Goal: Task Accomplishment & Management: Manage account settings

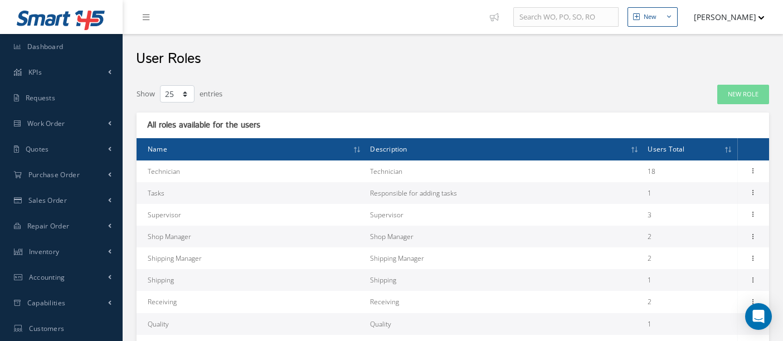
select select "25"
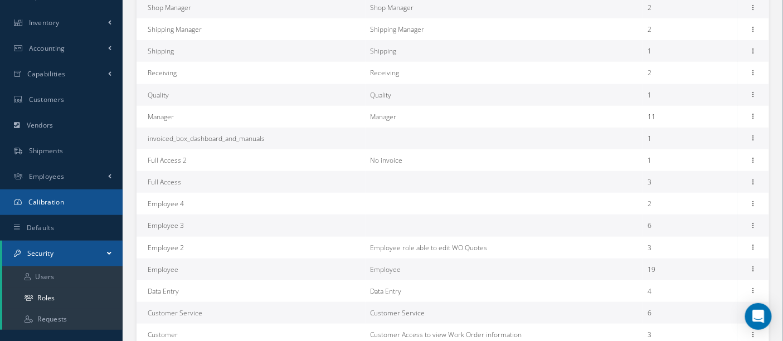
scroll to position [247, 0]
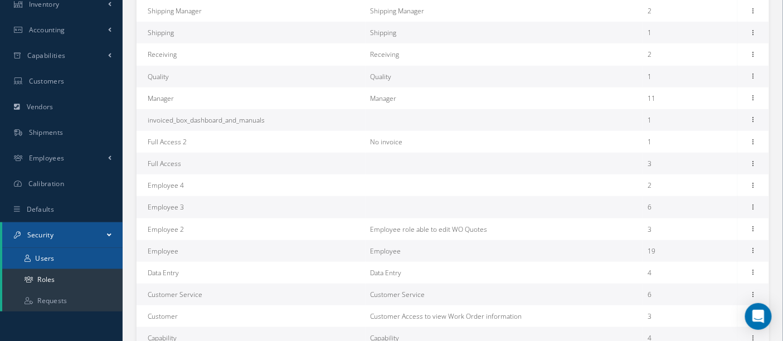
click at [68, 264] on link "Users" at bounding box center [62, 258] width 120 height 21
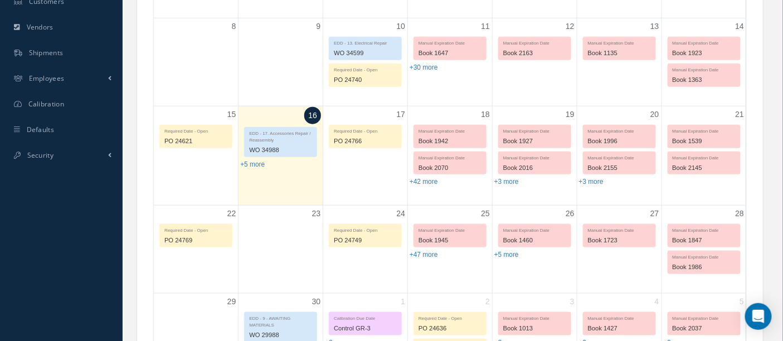
scroll to position [371, 0]
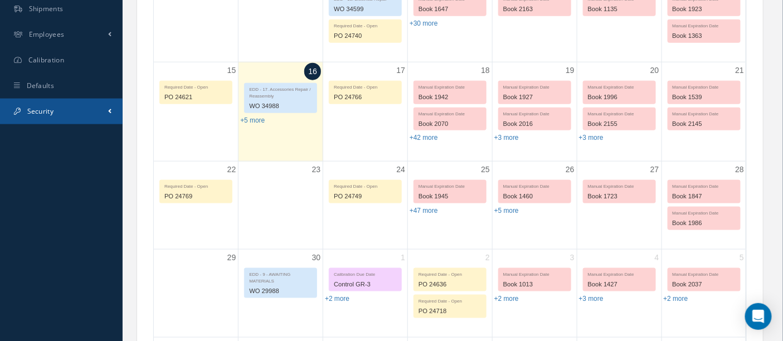
click at [40, 115] on link "Security" at bounding box center [61, 112] width 123 height 26
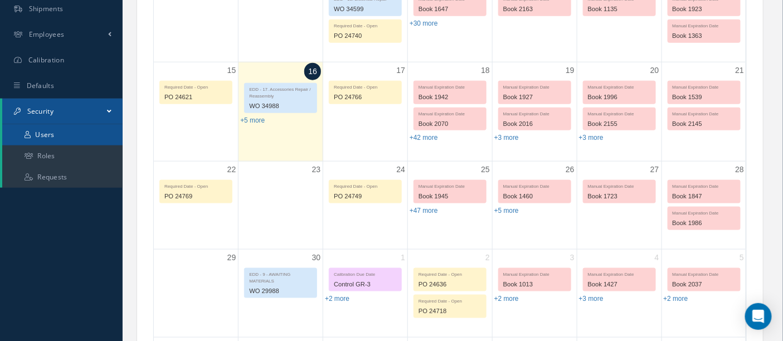
click at [53, 138] on link "Users" at bounding box center [62, 134] width 120 height 21
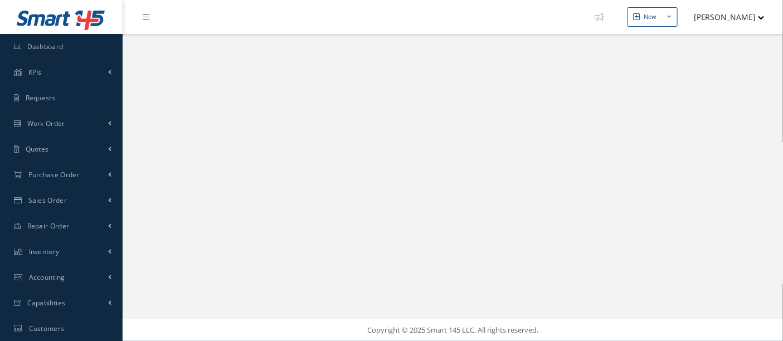
select select "25"
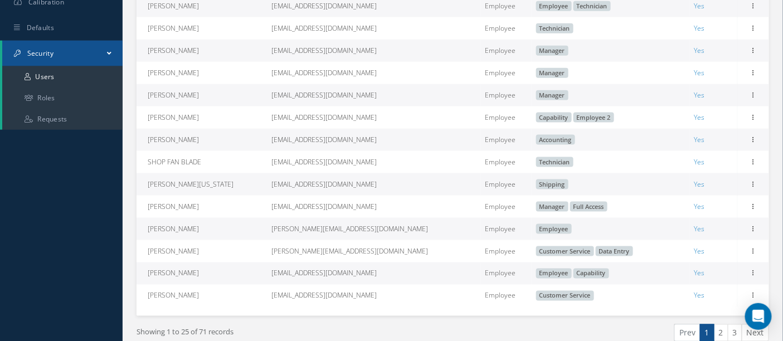
scroll to position [433, 0]
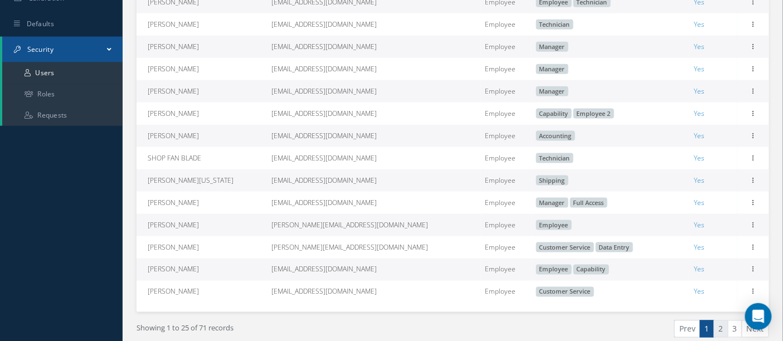
click at [718, 336] on link "2" at bounding box center [721, 328] width 14 height 17
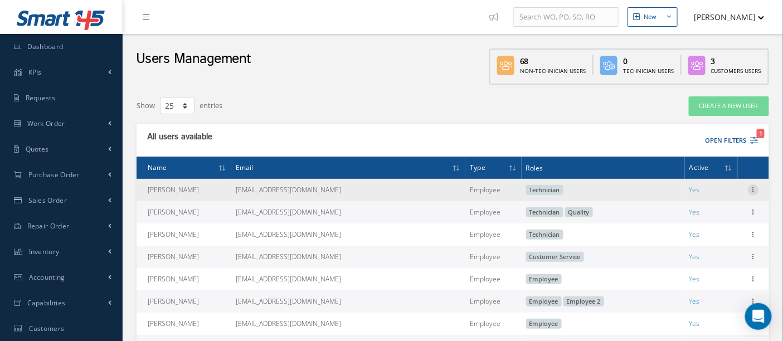
click at [753, 189] on icon at bounding box center [753, 188] width 11 height 9
click at [752, 193] on div at bounding box center [753, 189] width 11 height 11
click at [752, 193] on icon at bounding box center [753, 188] width 11 height 9
click at [724, 193] on link "Edit" at bounding box center [702, 197] width 88 height 14
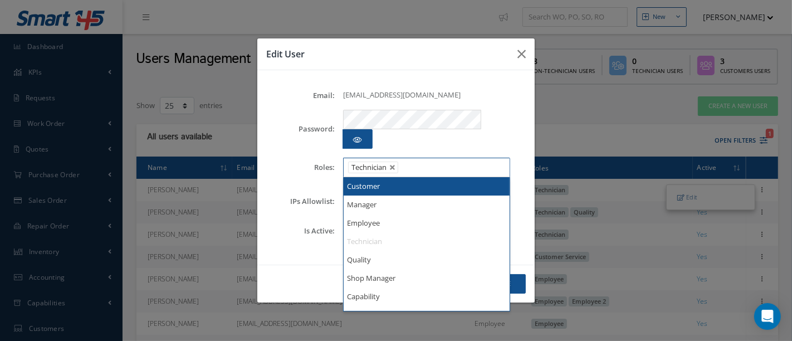
click at [452, 159] on ul "Technician" at bounding box center [426, 168] width 167 height 20
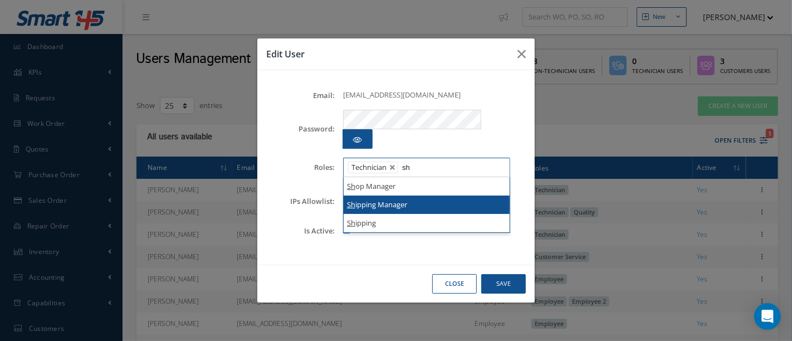
type input "sh"
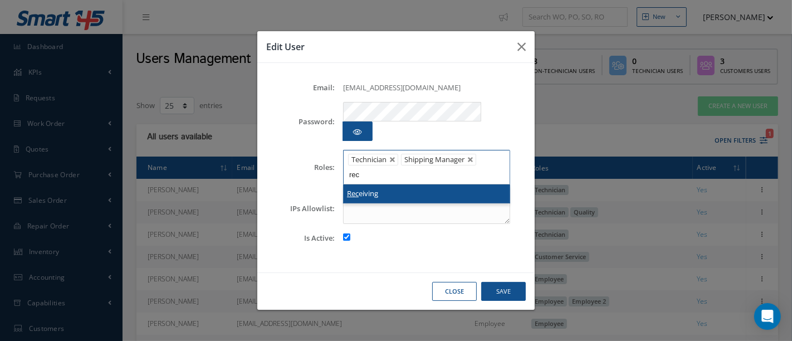
type input "rec"
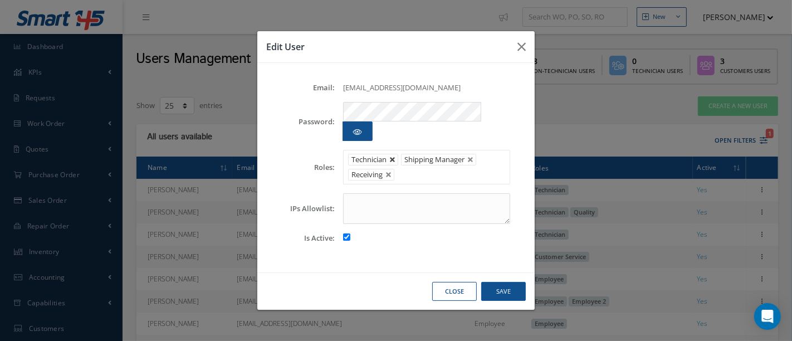
click at [394, 157] on link at bounding box center [392, 160] width 7 height 7
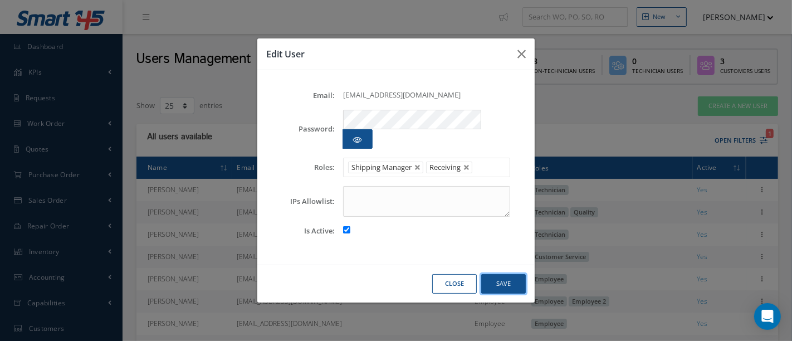
click at [500, 274] on button "Save" at bounding box center [503, 284] width 45 height 20
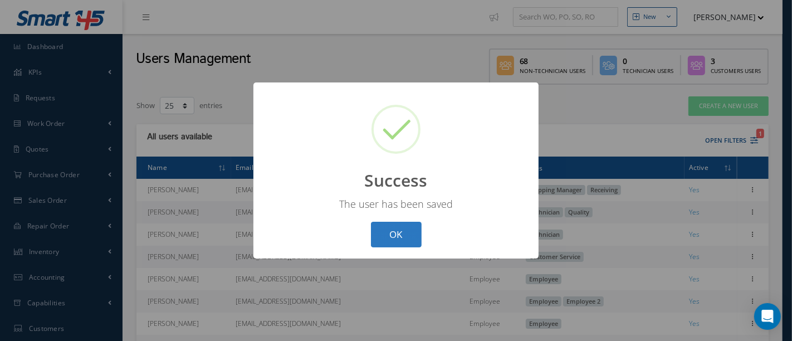
click at [408, 231] on button "OK" at bounding box center [396, 235] width 51 height 26
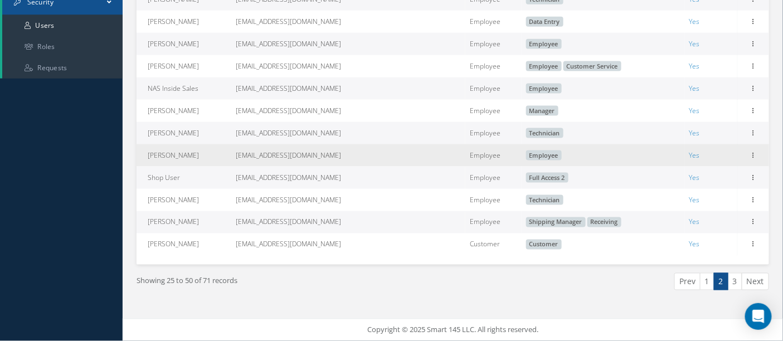
scroll to position [489, 0]
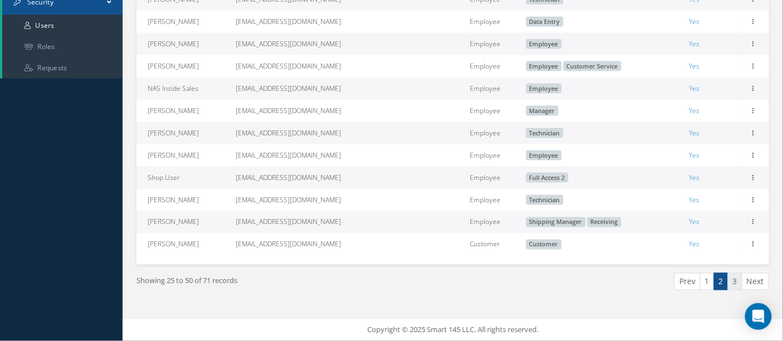
click at [736, 279] on link "3" at bounding box center [735, 281] width 14 height 17
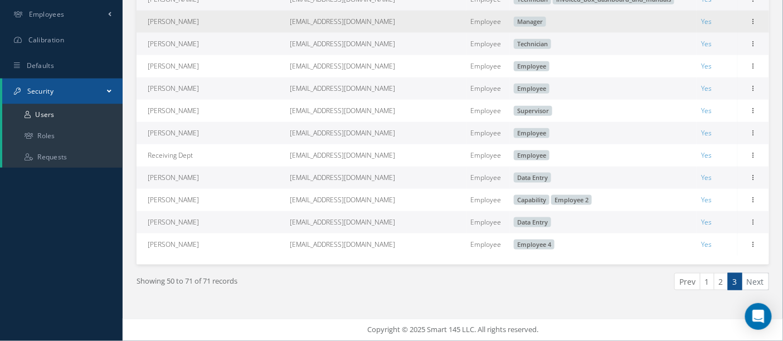
scroll to position [398, 0]
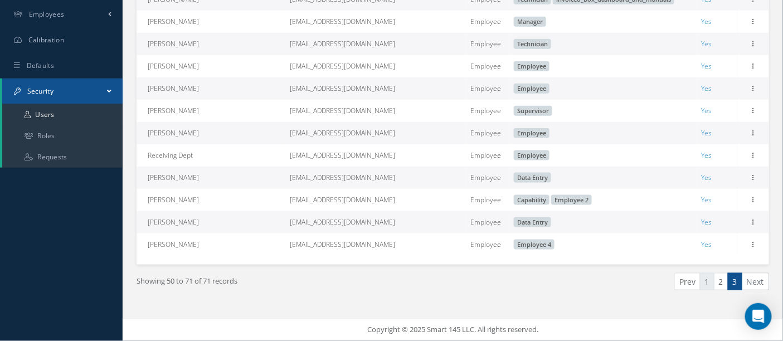
click at [710, 279] on link "1" at bounding box center [707, 281] width 14 height 17
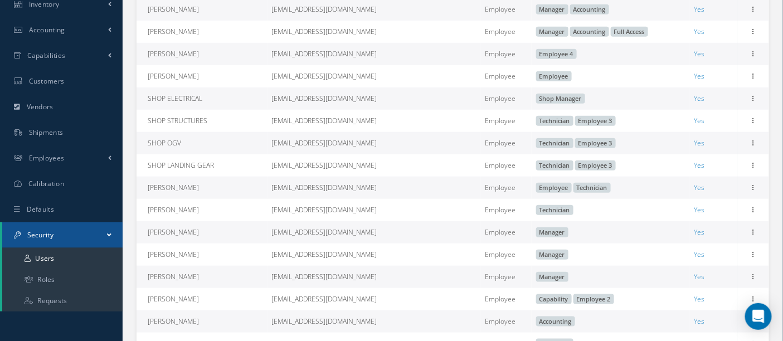
scroll to position [309, 0]
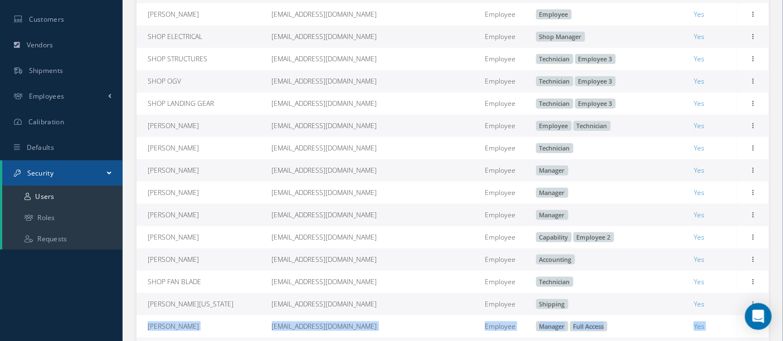
drag, startPoint x: 747, startPoint y: 310, endPoint x: 727, endPoint y: 257, distance: 56.4
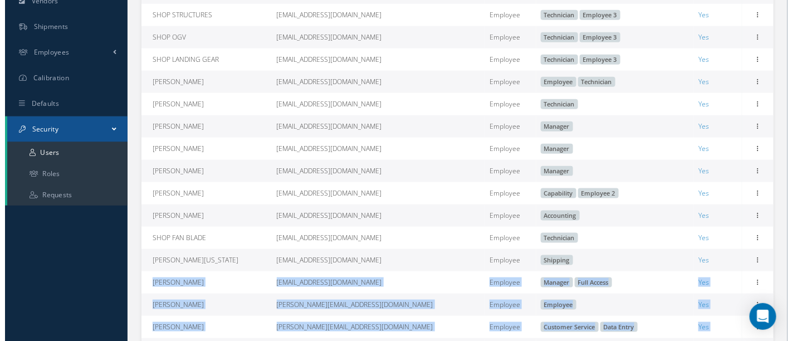
scroll to position [371, 0]
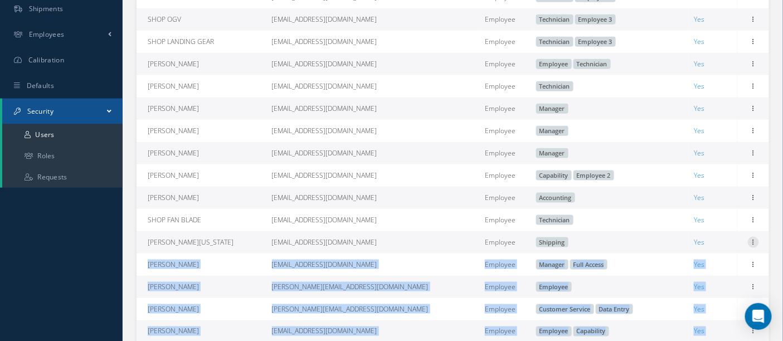
click at [749, 246] on icon at bounding box center [753, 241] width 11 height 9
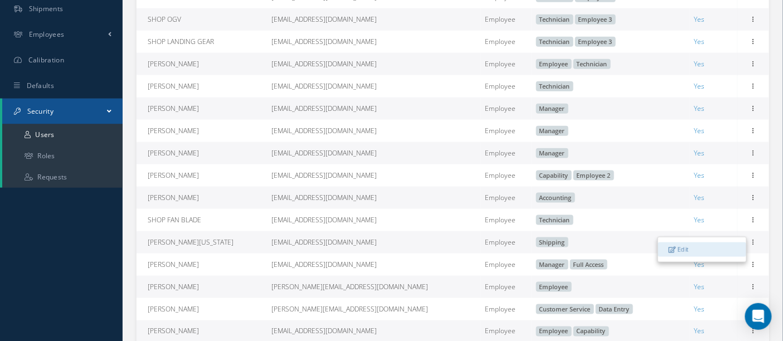
click at [703, 257] on link "Edit" at bounding box center [702, 249] width 88 height 14
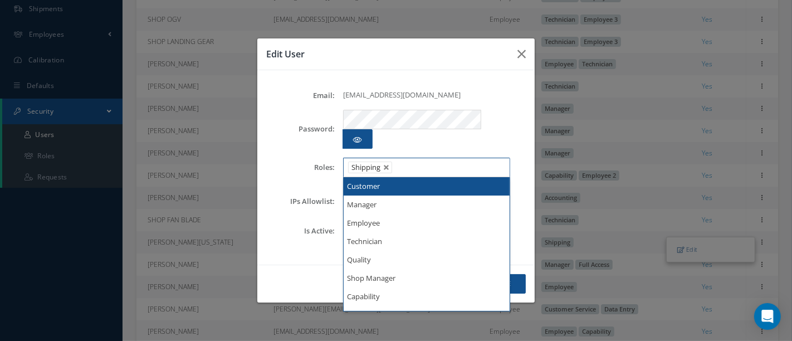
click at [433, 162] on ul "Shipping" at bounding box center [426, 168] width 167 height 20
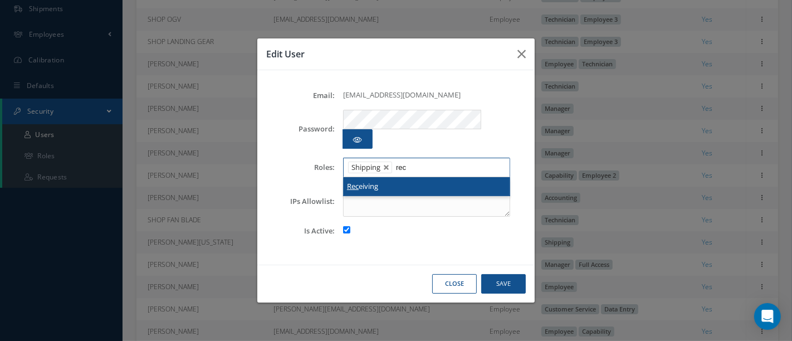
type input "rec"
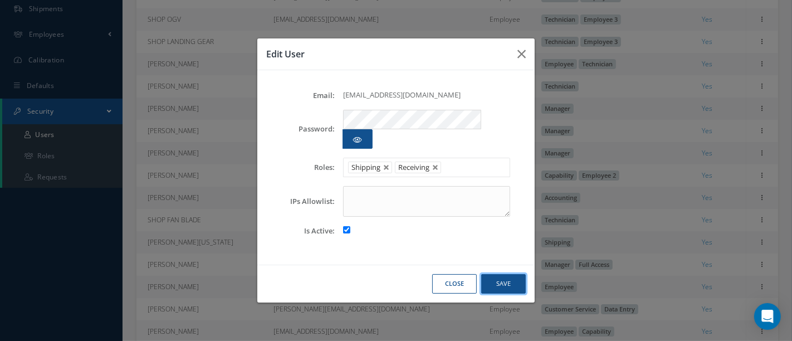
click at [496, 275] on button "Save" at bounding box center [503, 284] width 45 height 20
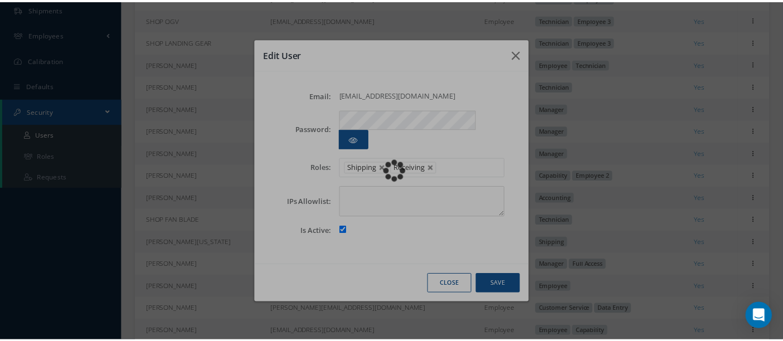
scroll to position [217, 0]
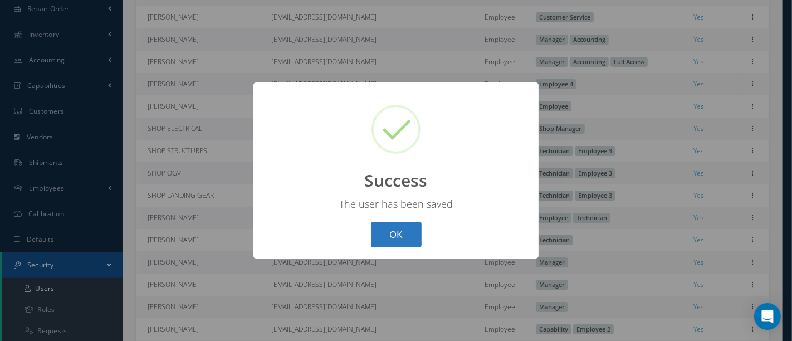
click at [389, 235] on button "OK" at bounding box center [396, 235] width 51 height 26
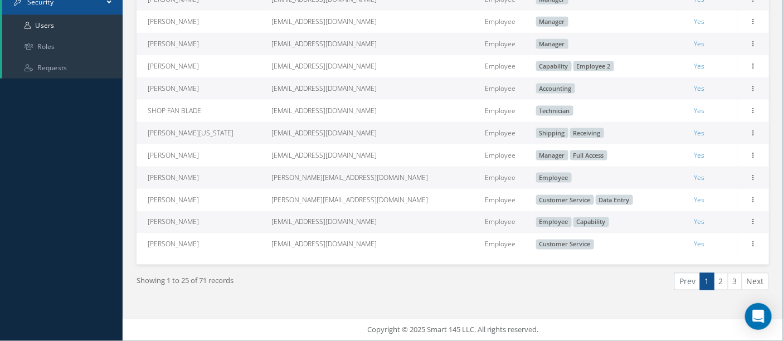
scroll to position [366, 0]
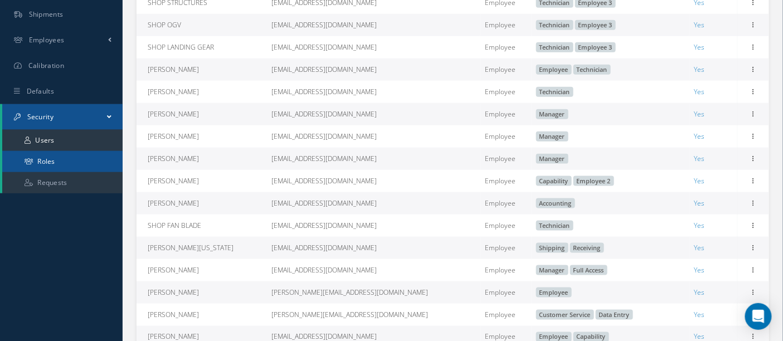
click at [56, 165] on link "Roles" at bounding box center [62, 161] width 120 height 21
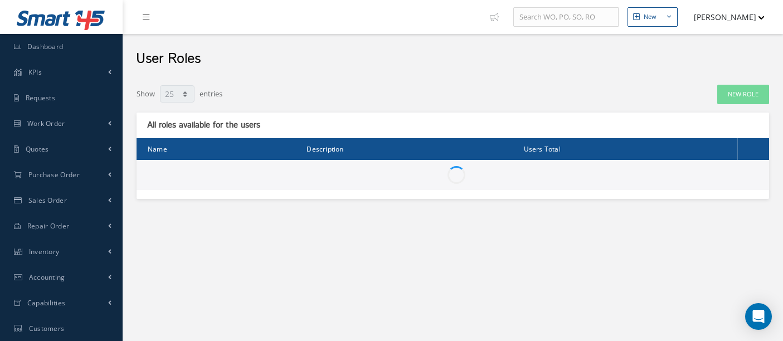
select select "25"
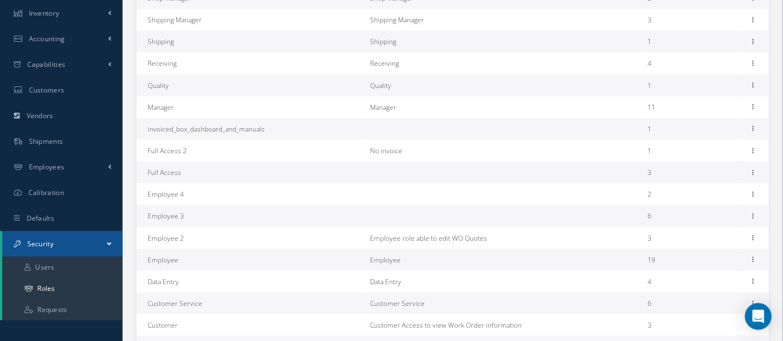
scroll to position [247, 0]
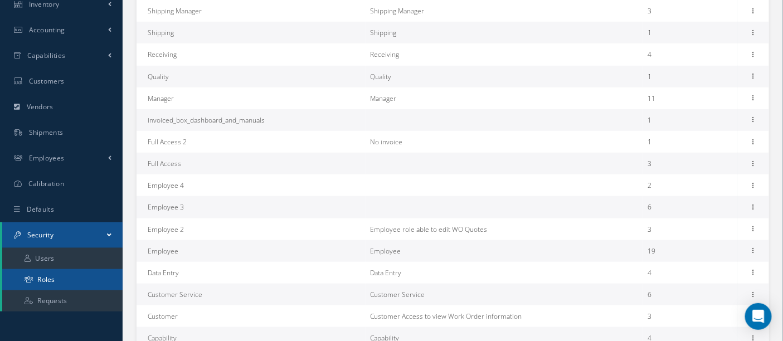
click at [49, 275] on link "Roles" at bounding box center [62, 279] width 120 height 21
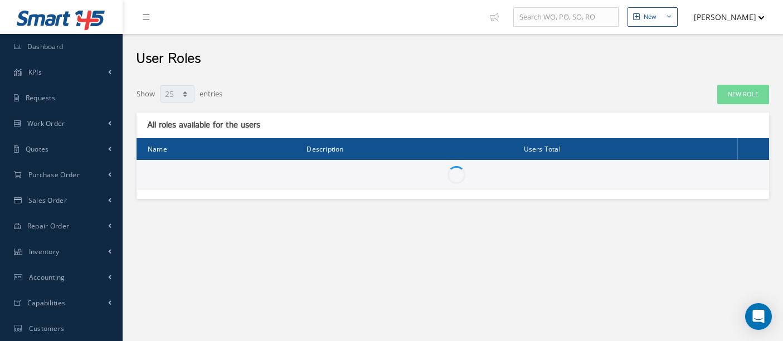
select select "25"
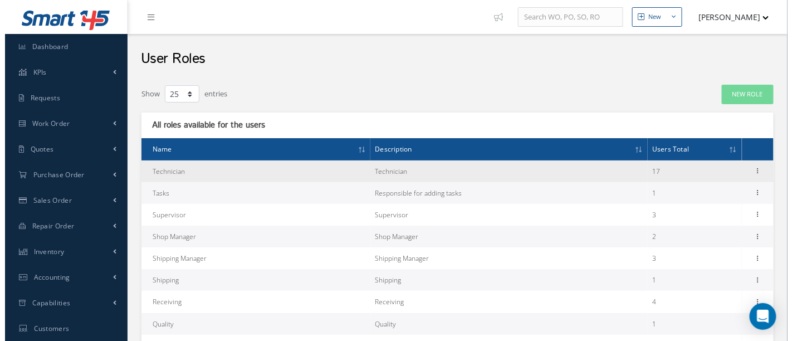
scroll to position [62, 0]
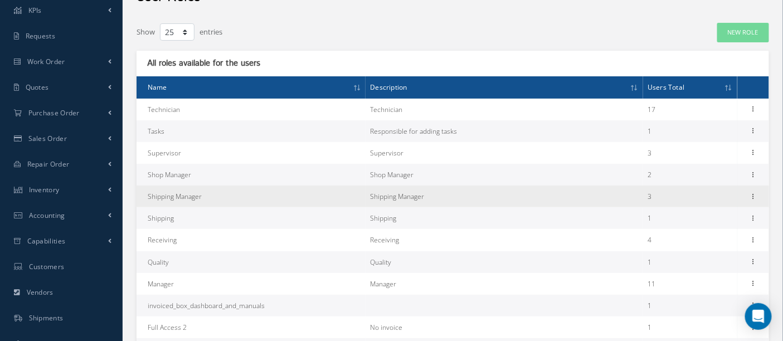
click at [175, 196] on td "Shipping Manager" at bounding box center [251, 197] width 229 height 22
click at [752, 197] on icon at bounding box center [753, 195] width 11 height 9
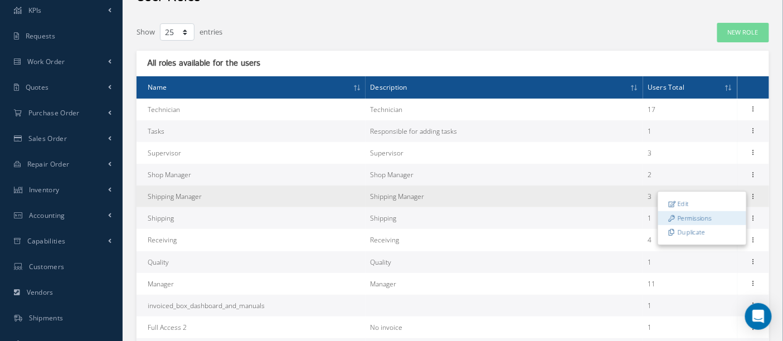
click at [705, 215] on link "Permissions" at bounding box center [702, 218] width 88 height 14
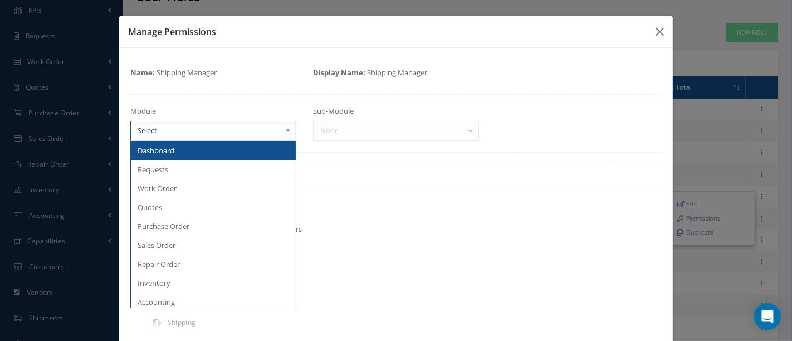
click at [287, 125] on div at bounding box center [288, 130] width 16 height 18
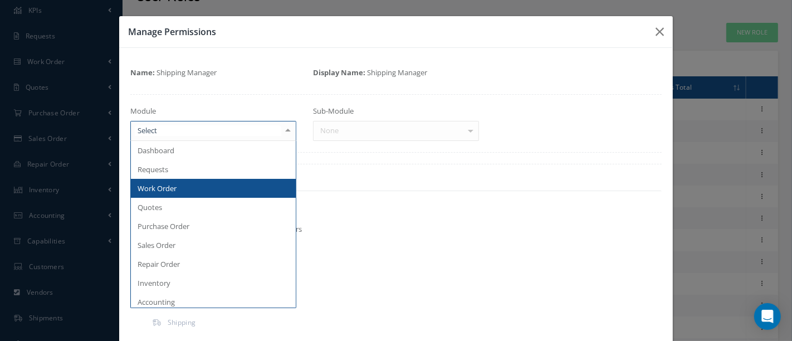
click at [164, 185] on span "Work Order" at bounding box center [157, 188] width 39 height 10
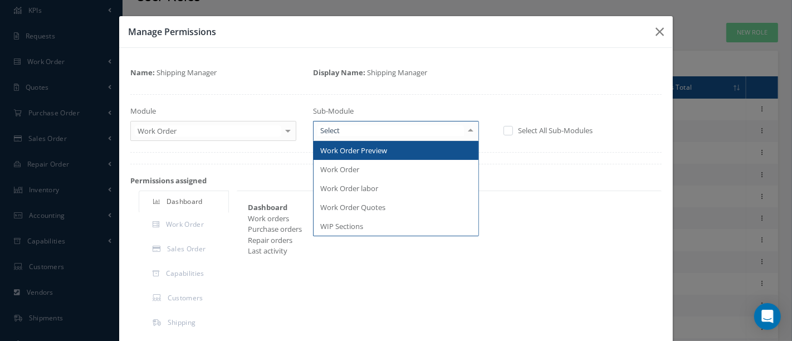
click at [466, 130] on div at bounding box center [471, 130] width 16 height 18
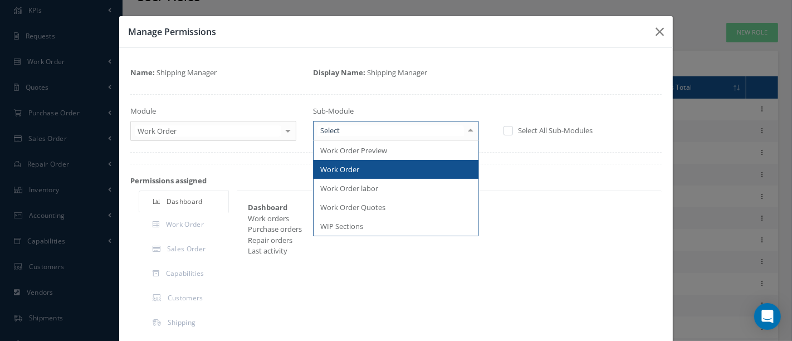
click at [374, 173] on span "Work Order" at bounding box center [396, 169] width 165 height 19
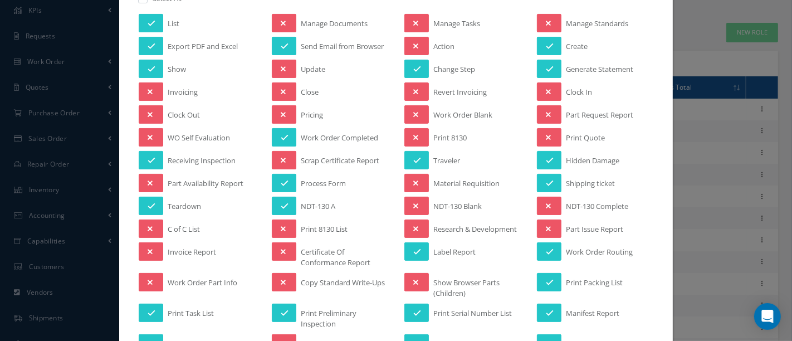
scroll to position [0, 0]
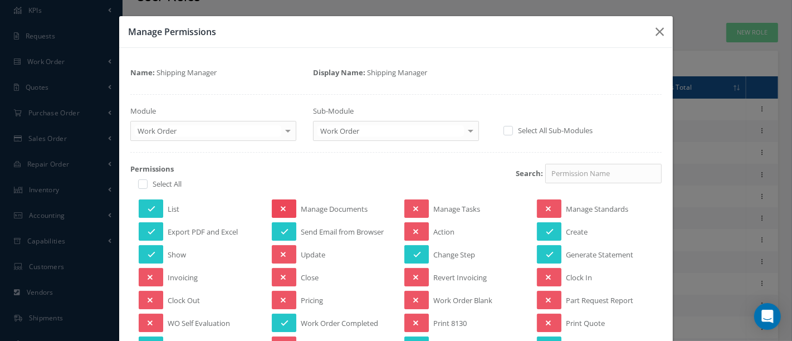
click at [277, 210] on button at bounding box center [284, 208] width 25 height 18
click at [282, 246] on button at bounding box center [284, 254] width 25 height 18
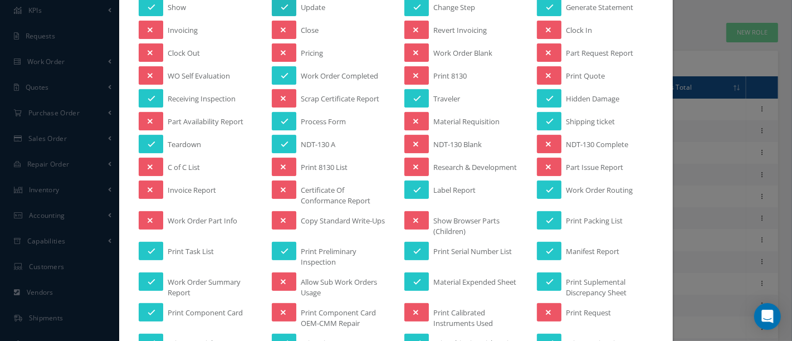
scroll to position [186, 0]
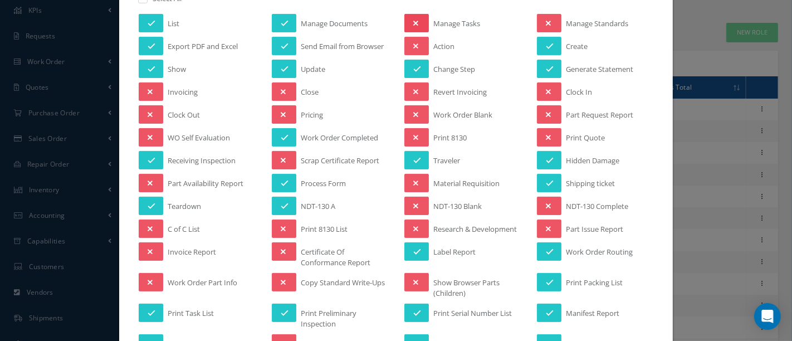
click at [415, 23] on button at bounding box center [417, 23] width 25 height 18
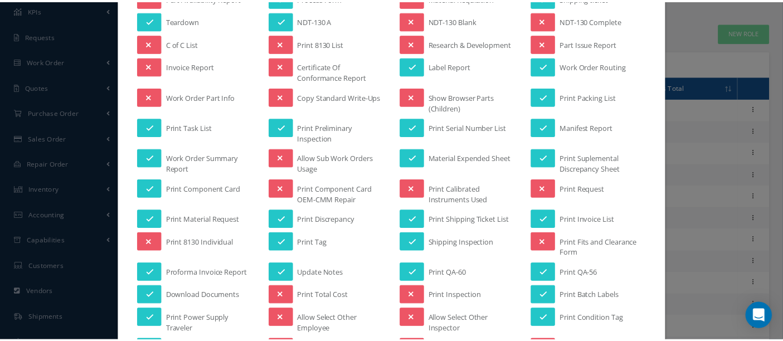
scroll to position [704, 0]
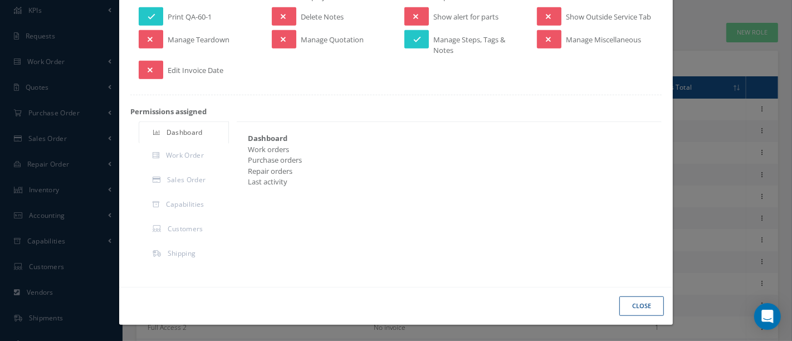
click at [625, 303] on button "Close" at bounding box center [642, 306] width 45 height 20
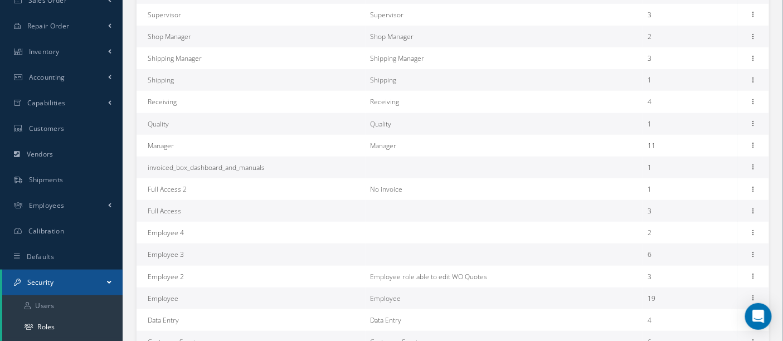
scroll to position [309, 0]
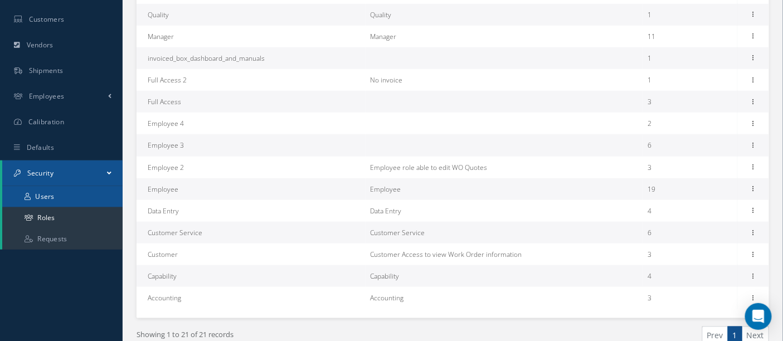
click at [53, 201] on link "Users" at bounding box center [62, 196] width 120 height 21
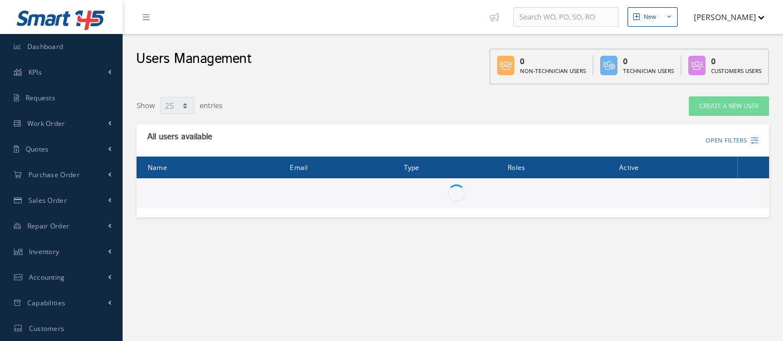
select select "25"
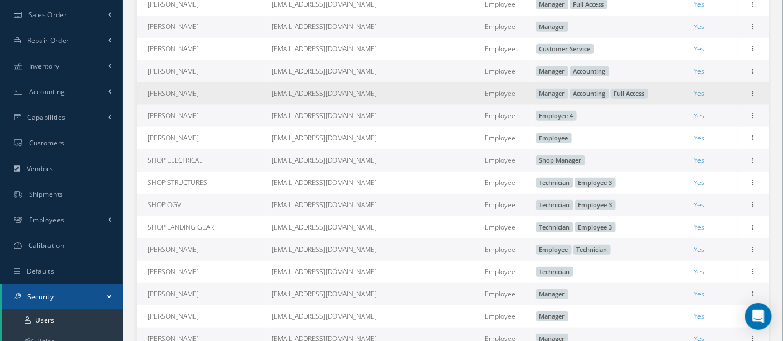
scroll to position [247, 0]
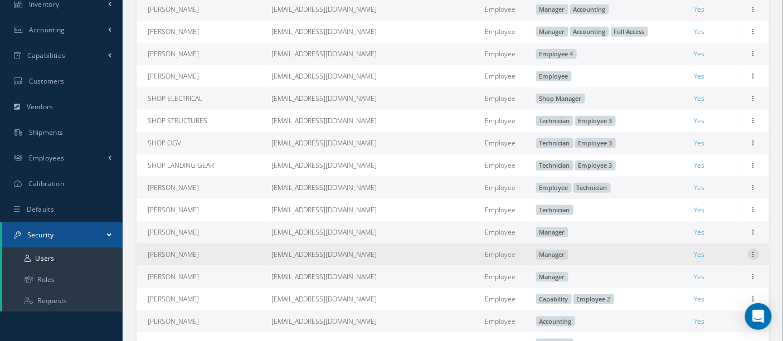
click at [754, 256] on icon at bounding box center [753, 253] width 11 height 9
click at [712, 268] on link "Edit" at bounding box center [702, 262] width 88 height 14
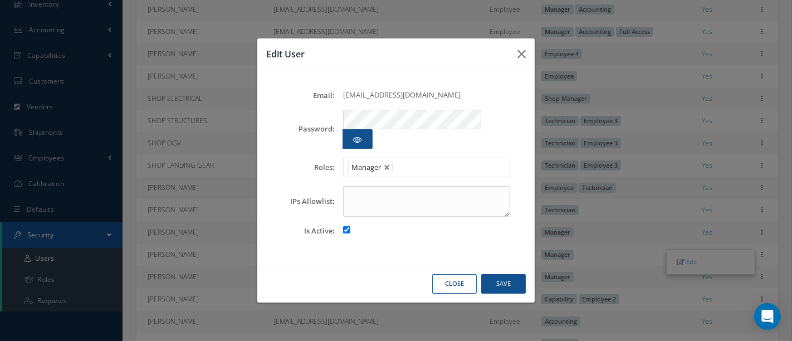
click at [439, 275] on button "Close" at bounding box center [454, 284] width 45 height 20
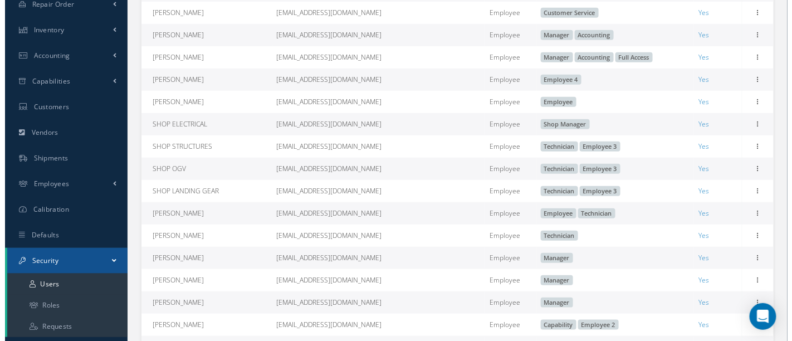
scroll to position [309, 0]
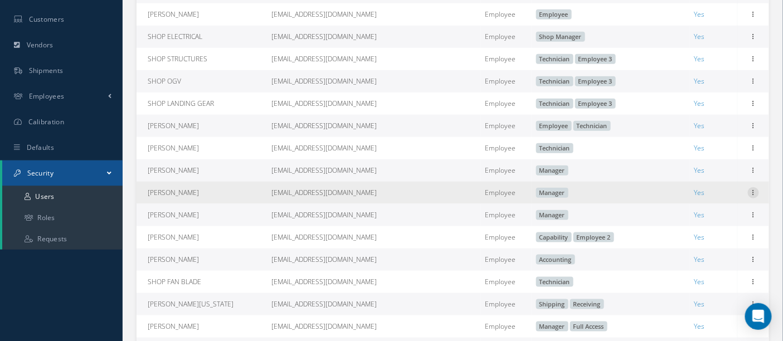
click at [756, 196] on icon at bounding box center [753, 191] width 11 height 9
click at [719, 203] on link "Edit" at bounding box center [702, 200] width 88 height 14
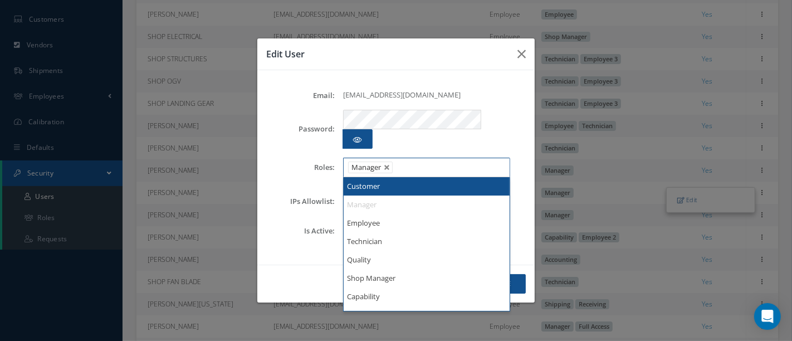
click at [422, 158] on ul "Manager" at bounding box center [426, 168] width 167 height 20
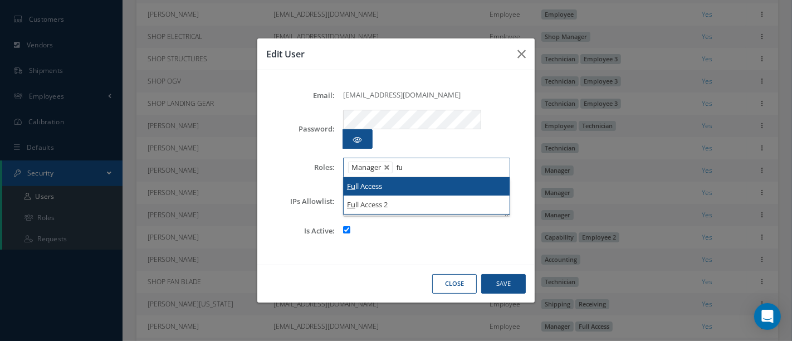
type input "fu"
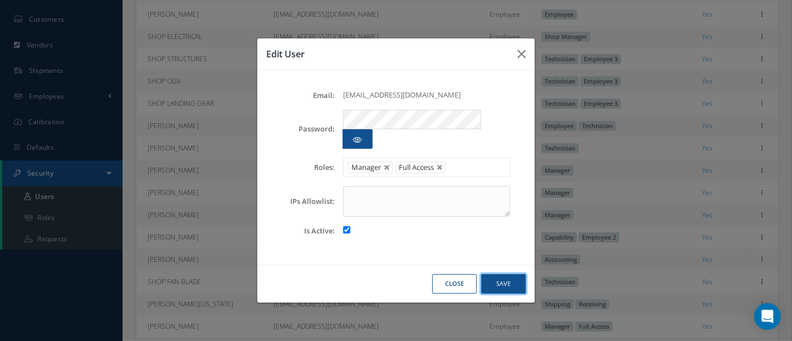
click at [503, 276] on button "Save" at bounding box center [503, 284] width 45 height 20
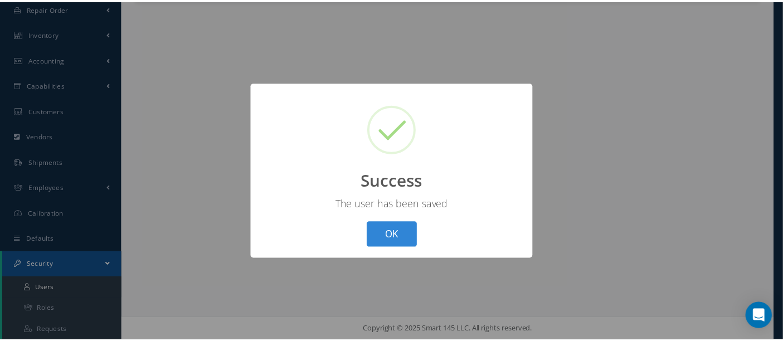
scroll to position [217, 0]
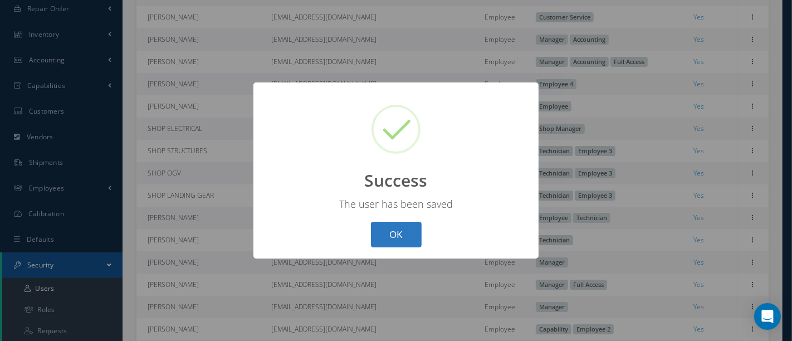
click at [411, 233] on button "OK" at bounding box center [396, 235] width 51 height 26
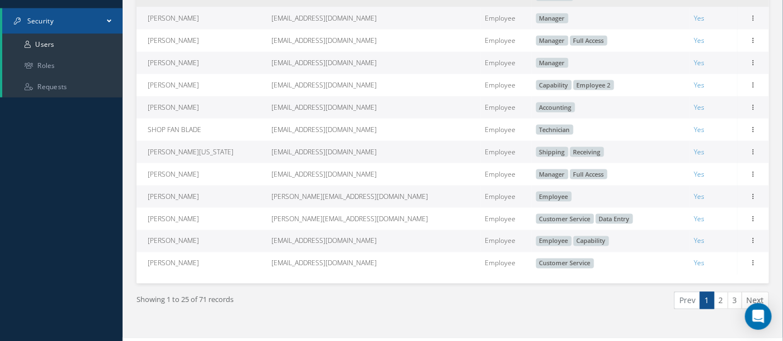
scroll to position [465, 0]
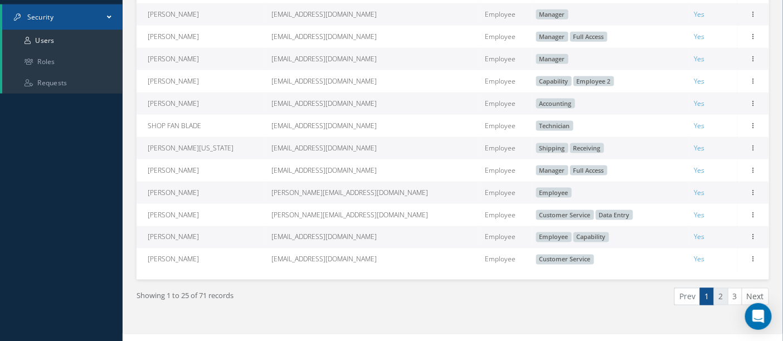
click at [721, 305] on link "2" at bounding box center [721, 296] width 14 height 17
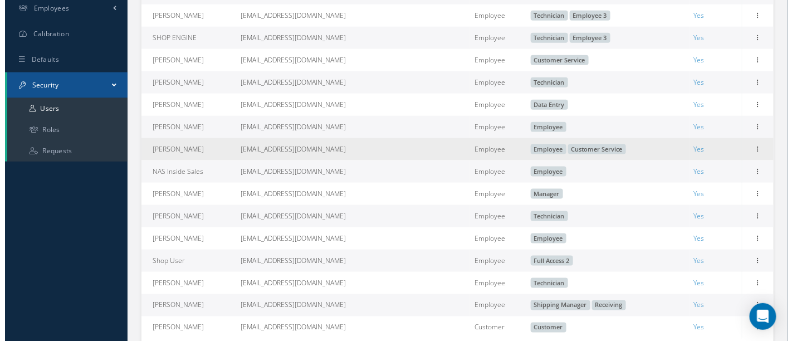
scroll to position [403, 0]
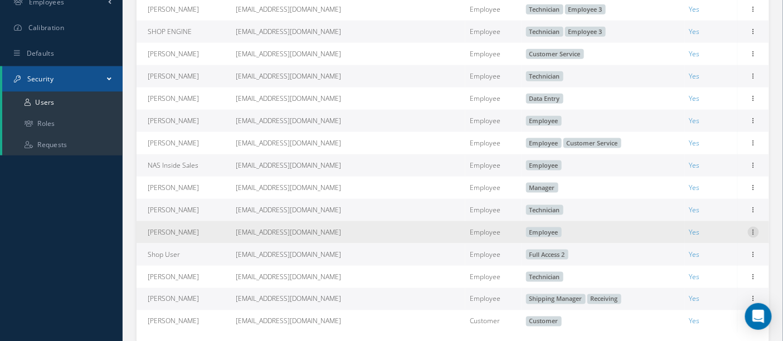
click at [755, 236] on icon at bounding box center [753, 231] width 11 height 9
click at [718, 241] on link "Edit" at bounding box center [702, 239] width 88 height 14
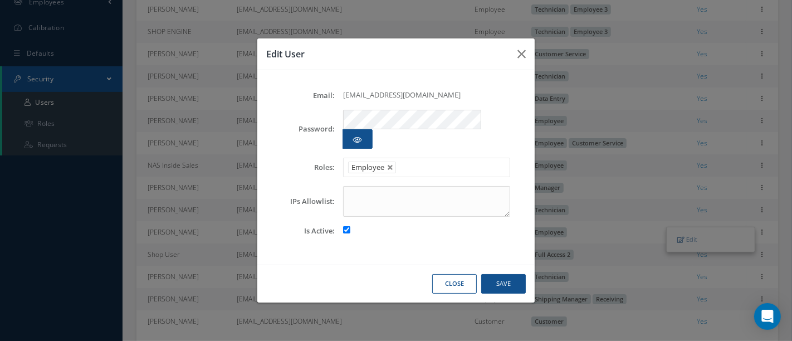
click at [442, 160] on ul "Employee" at bounding box center [426, 168] width 167 height 20
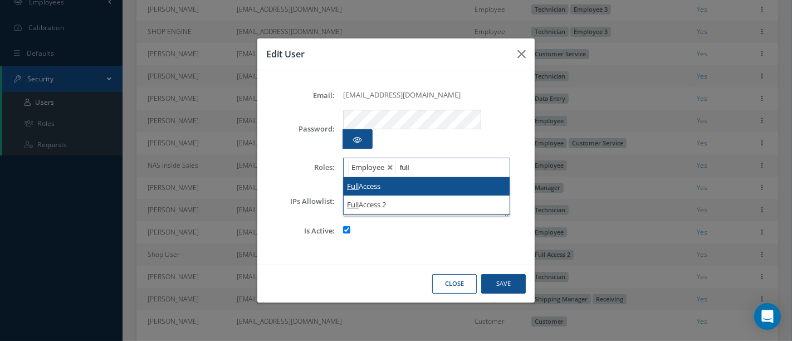
type input "full"
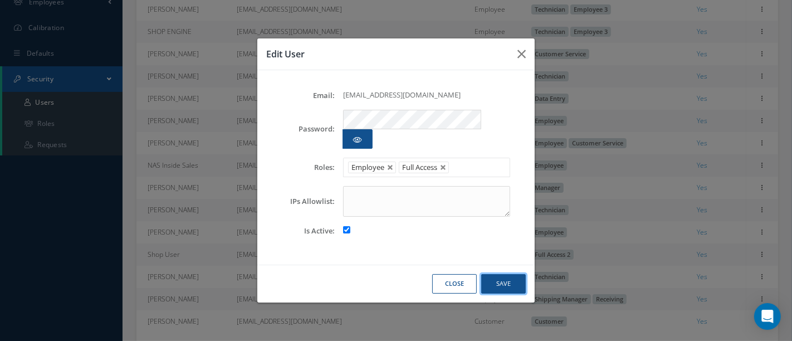
click at [502, 277] on button "Save" at bounding box center [503, 284] width 45 height 20
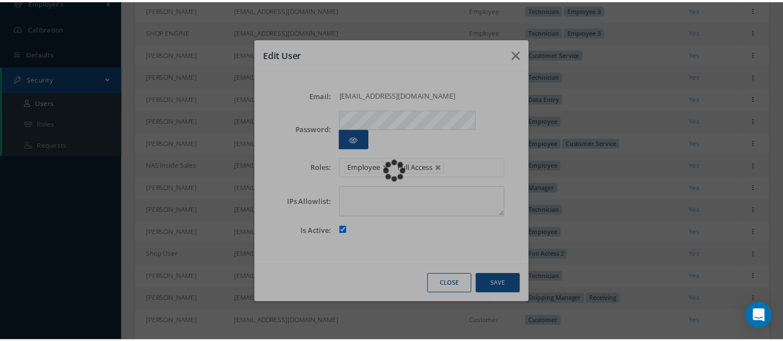
scroll to position [217, 0]
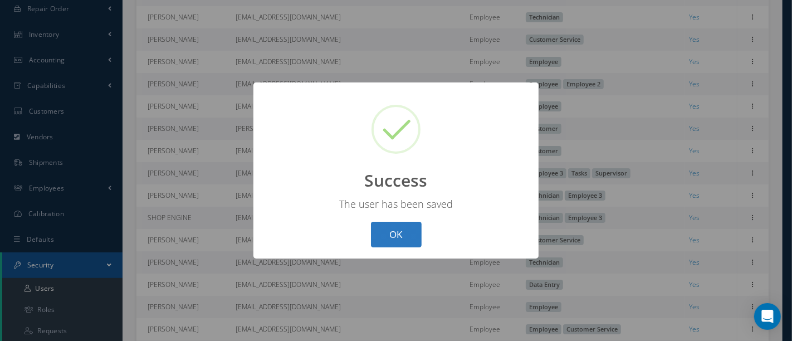
click at [410, 236] on button "OK" at bounding box center [396, 235] width 51 height 26
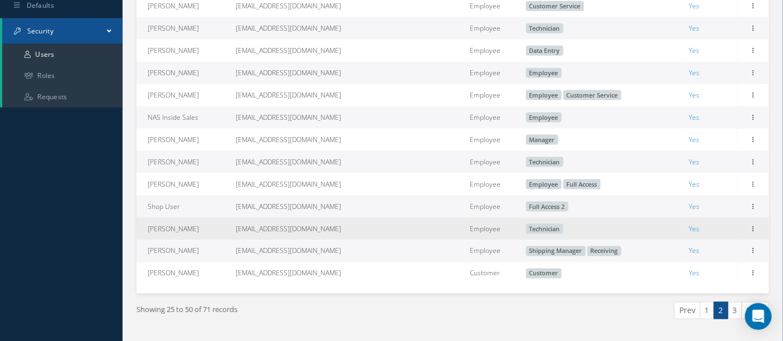
scroll to position [465, 0]
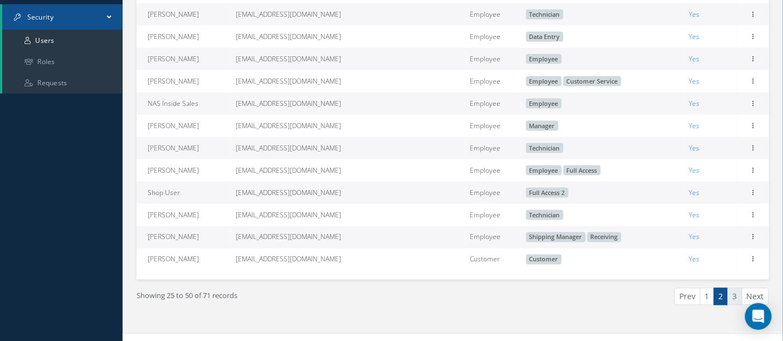
click at [734, 303] on link "3" at bounding box center [735, 296] width 14 height 17
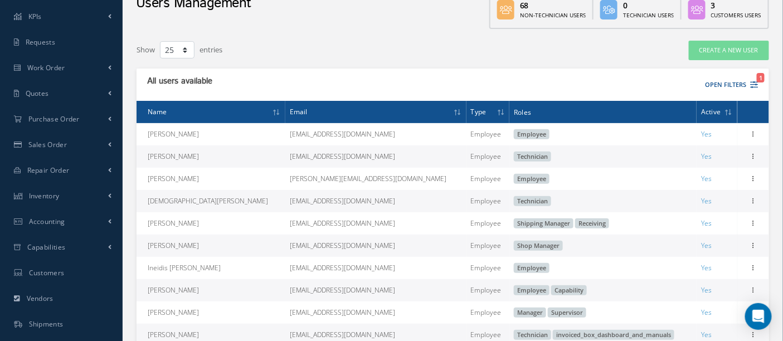
scroll to position [62, 0]
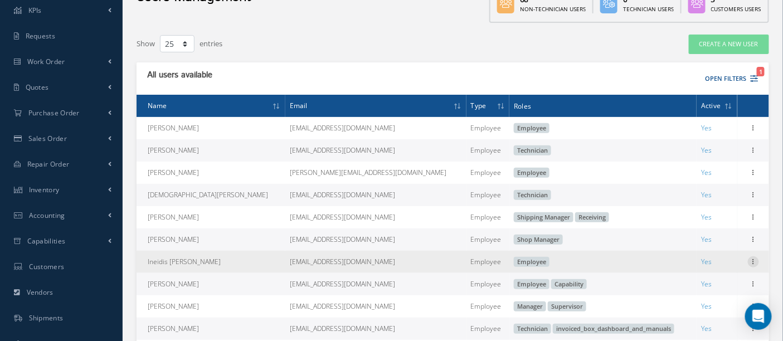
click at [755, 265] on icon at bounding box center [753, 260] width 11 height 9
click at [695, 272] on link "Edit" at bounding box center [702, 269] width 88 height 14
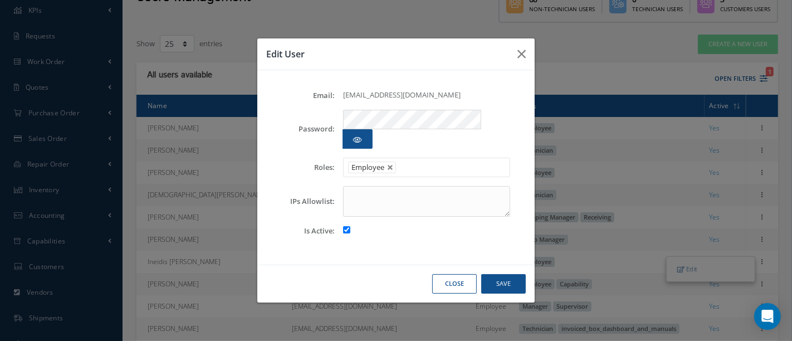
click at [441, 158] on ul "Employee" at bounding box center [426, 168] width 167 height 20
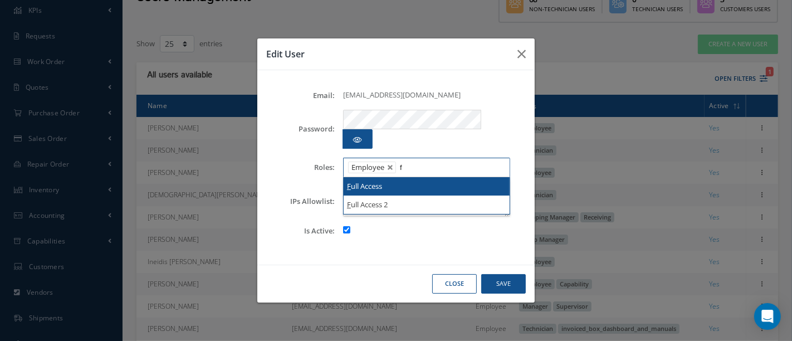
type input "f"
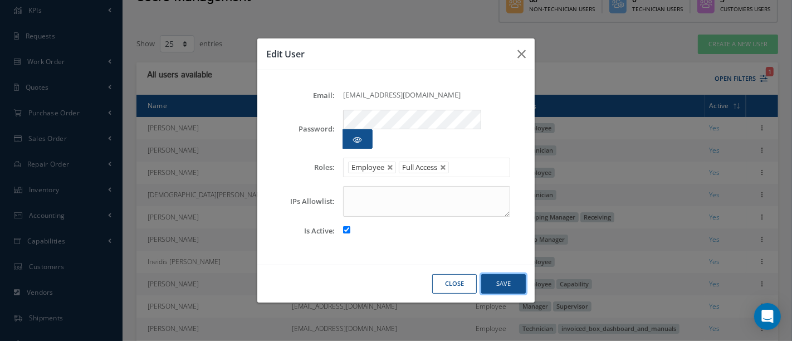
click at [508, 275] on button "Save" at bounding box center [503, 284] width 45 height 20
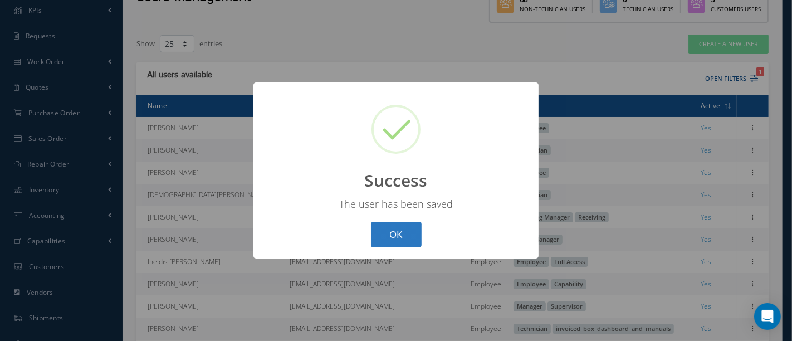
click at [397, 240] on button "OK" at bounding box center [396, 235] width 51 height 26
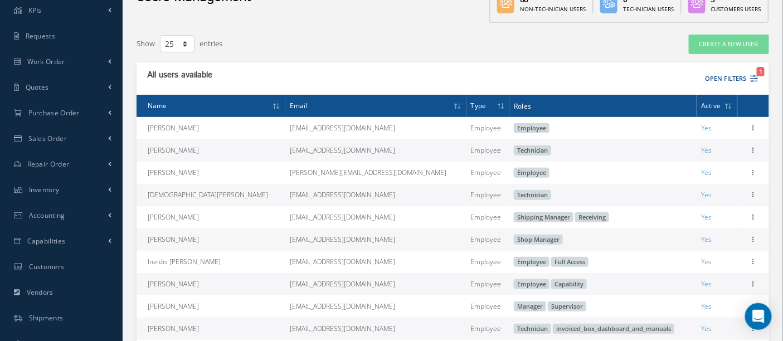
scroll to position [0, 0]
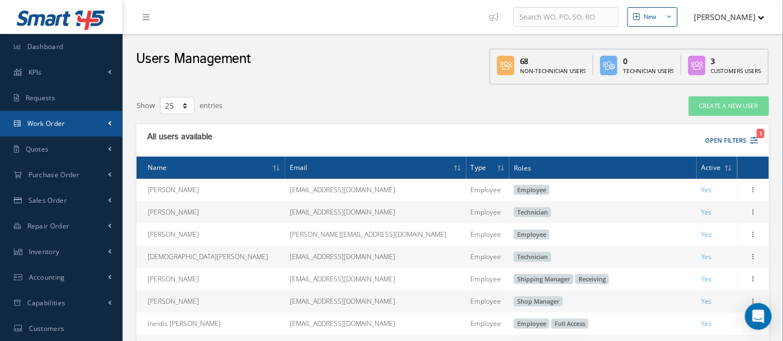
click at [54, 125] on span "Work Order" at bounding box center [46, 123] width 38 height 9
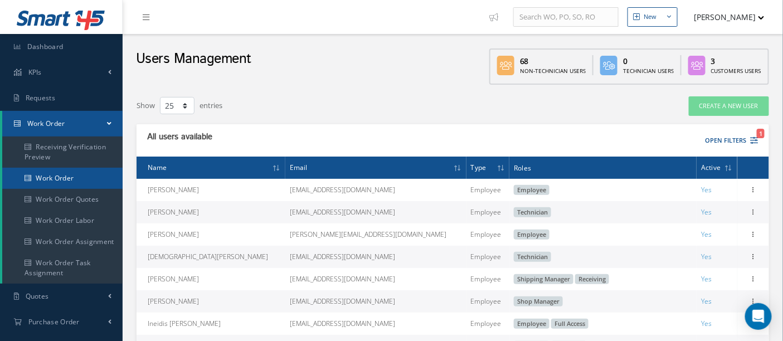
click at [47, 176] on link "Work Order" at bounding box center [62, 178] width 120 height 21
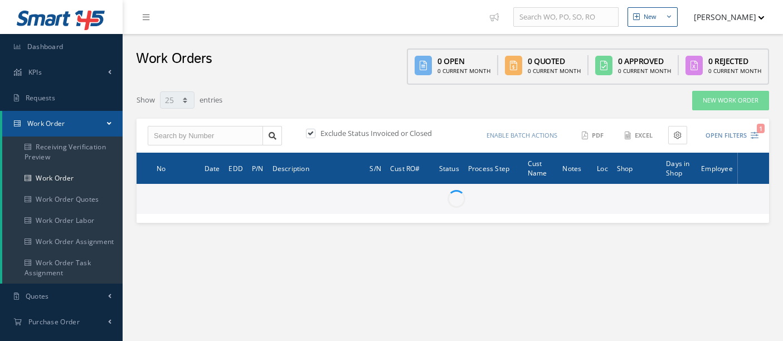
select select "25"
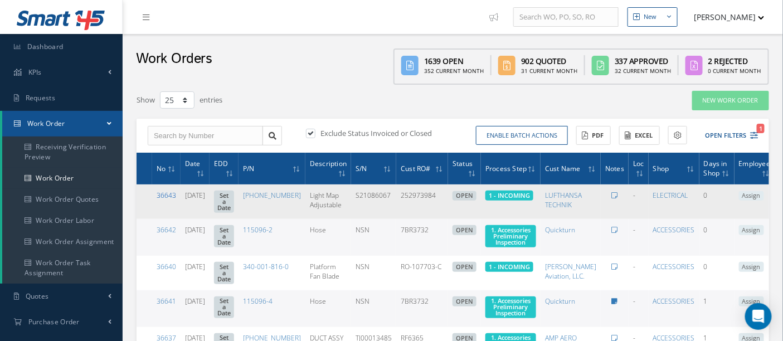
click at [167, 196] on link "36643" at bounding box center [167, 195] width 20 height 9
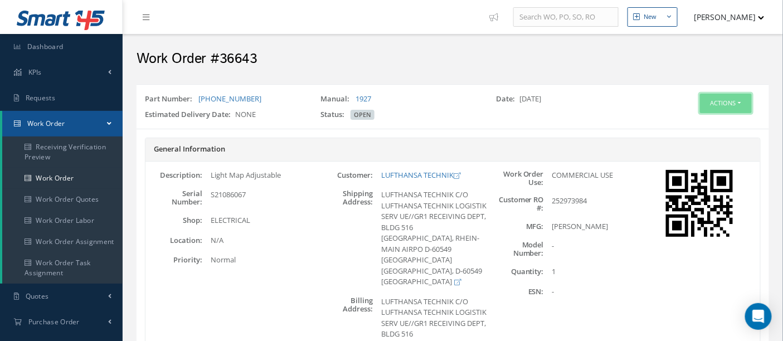
click at [744, 101] on button "Actions" at bounding box center [726, 104] width 52 height 20
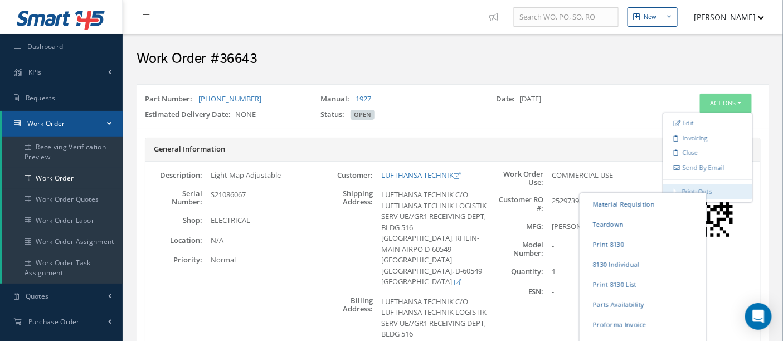
click at [691, 189] on link "Print-Outs" at bounding box center [697, 191] width 30 height 8
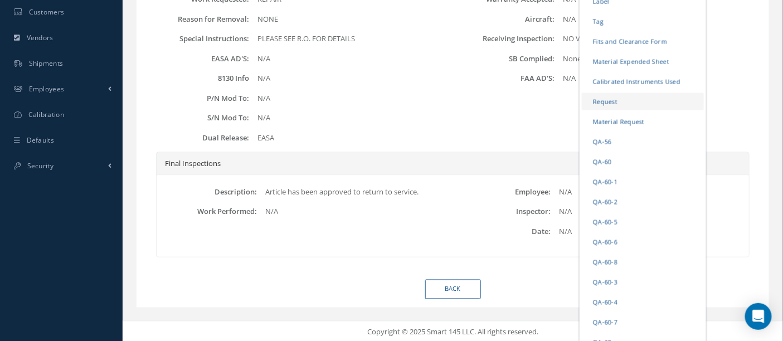
click at [598, 99] on link "Request" at bounding box center [643, 101] width 122 height 17
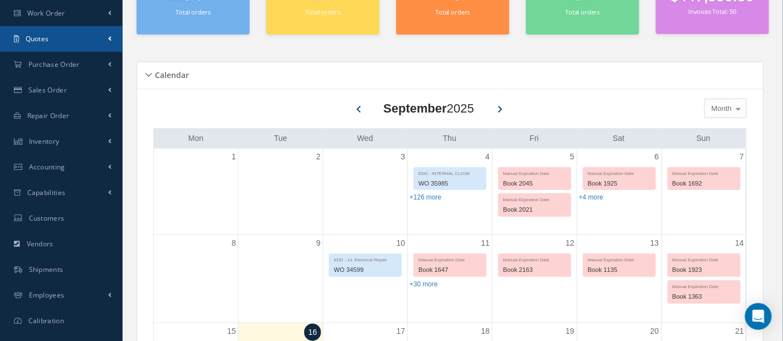
scroll to position [247, 0]
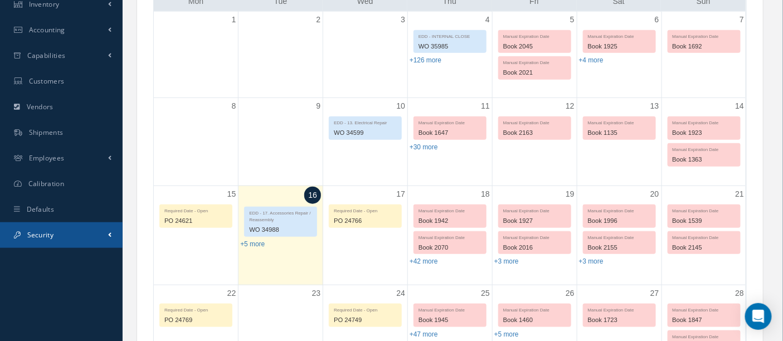
click at [41, 234] on span "Security" at bounding box center [40, 234] width 26 height 9
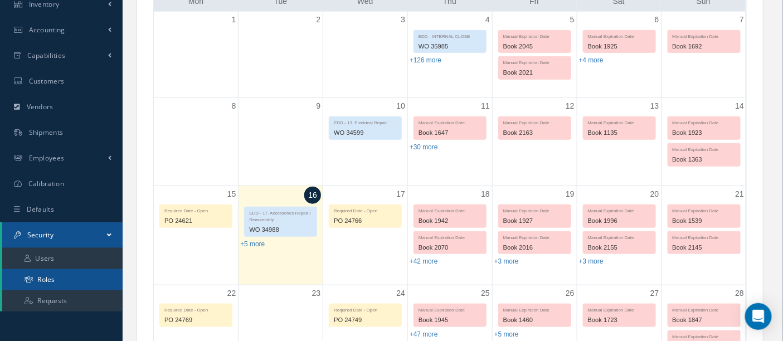
click at [51, 277] on link "Roles" at bounding box center [62, 279] width 120 height 21
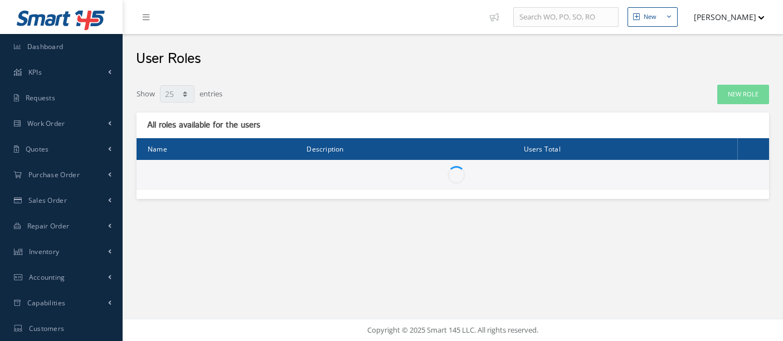
select select "25"
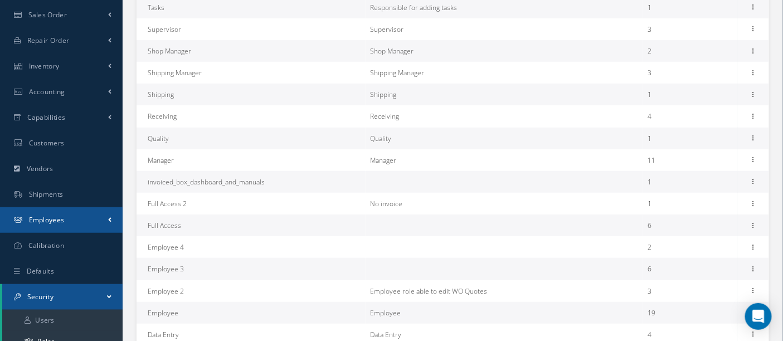
scroll to position [247, 0]
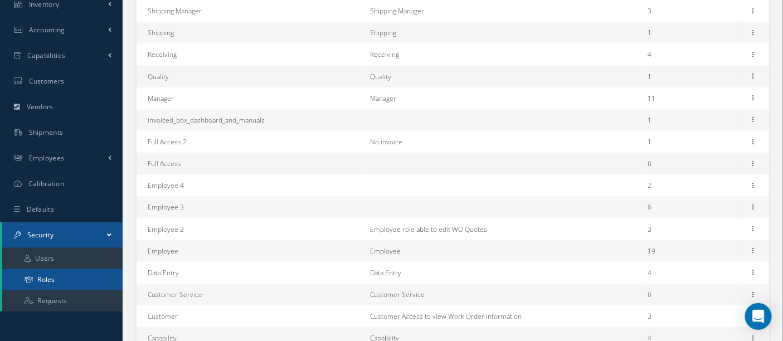
click at [77, 280] on link "Roles" at bounding box center [62, 279] width 120 height 21
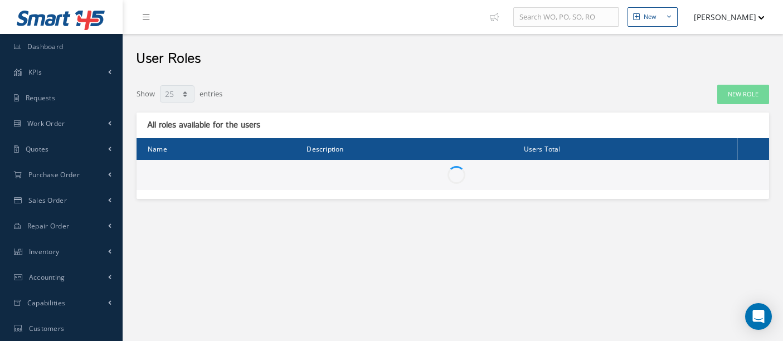
select select "25"
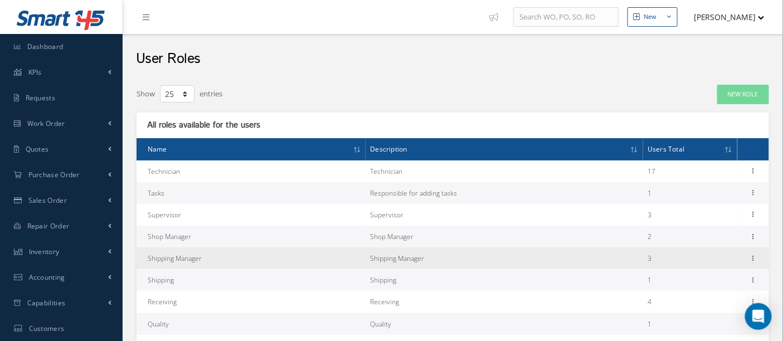
click at [206, 261] on td "Shipping Manager" at bounding box center [251, 258] width 229 height 22
click at [749, 256] on icon at bounding box center [753, 257] width 11 height 9
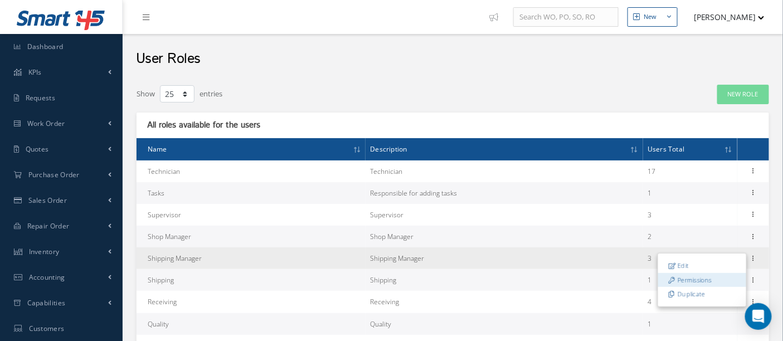
click at [706, 275] on link "Permissions" at bounding box center [702, 279] width 88 height 14
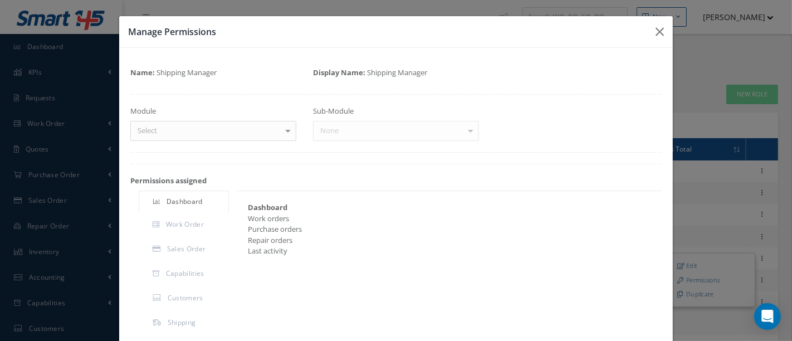
click at [285, 128] on div at bounding box center [288, 130] width 16 height 18
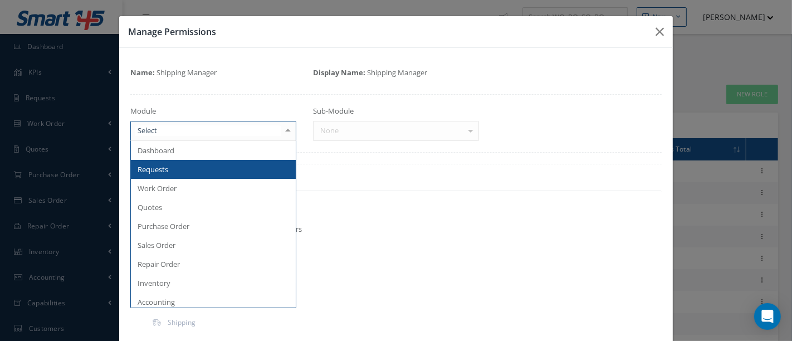
click at [185, 170] on span "Requests" at bounding box center [213, 169] width 165 height 19
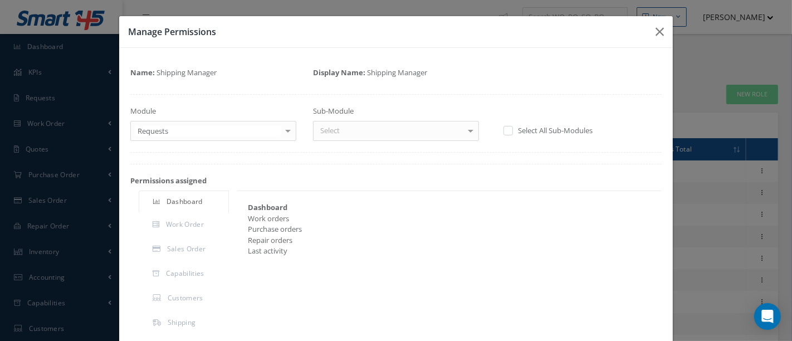
click at [466, 129] on div at bounding box center [471, 130] width 16 height 18
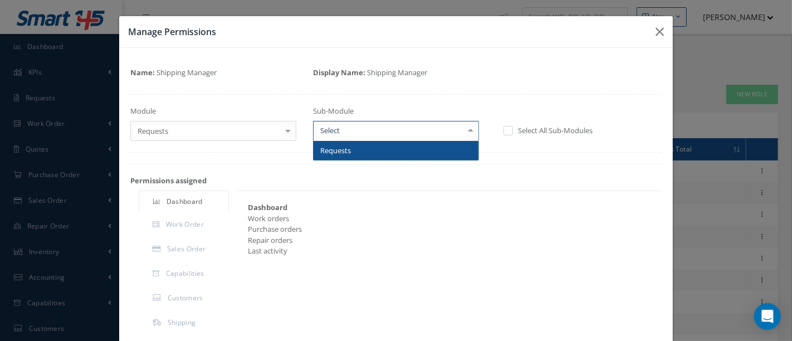
click at [418, 150] on span "Requests" at bounding box center [396, 150] width 165 height 19
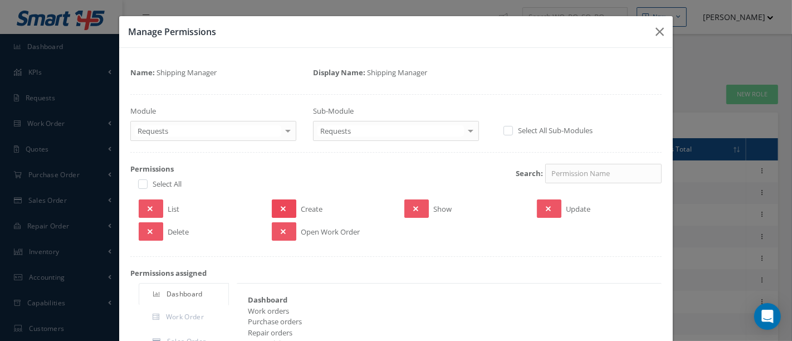
click at [283, 207] on button at bounding box center [284, 208] width 25 height 18
click at [281, 228] on icon at bounding box center [283, 232] width 5 height 8
click at [413, 207] on icon at bounding box center [415, 209] width 5 height 8
click at [546, 205] on icon at bounding box center [548, 209] width 5 height 8
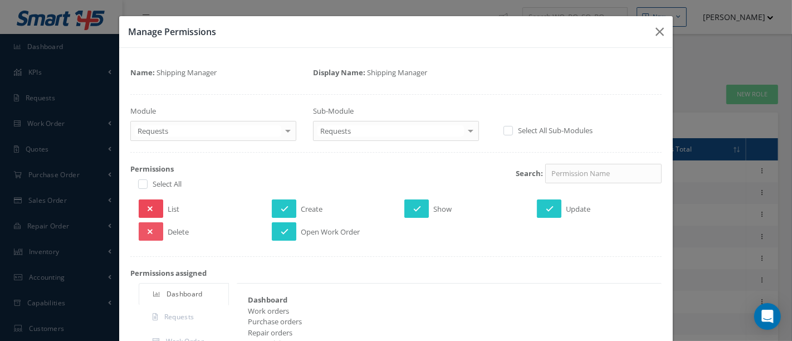
click at [152, 207] on button at bounding box center [151, 208] width 25 height 18
click at [148, 229] on icon at bounding box center [150, 232] width 5 height 8
click at [0, 0] on div "Loading…" at bounding box center [0, 0] width 0 height 0
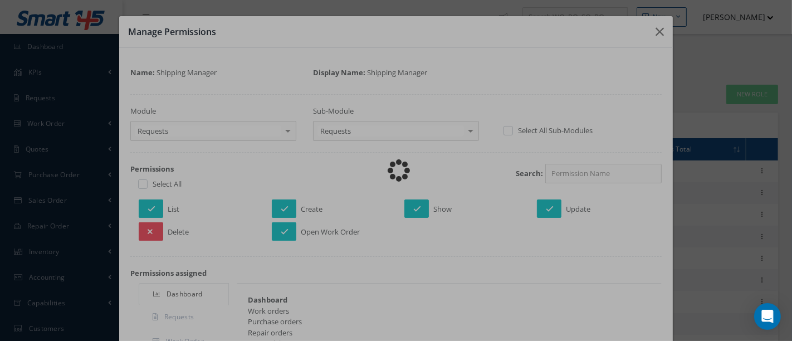
checkbox input "true"
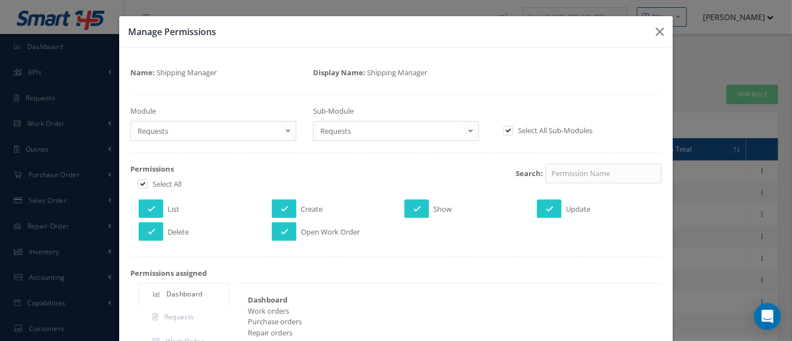
click at [288, 126] on div at bounding box center [288, 130] width 16 height 18
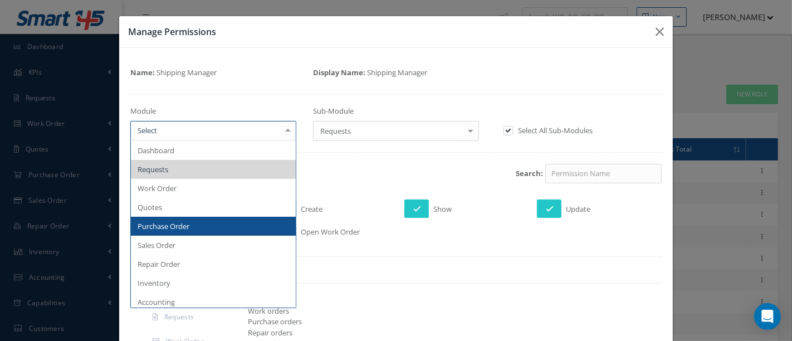
click at [196, 224] on span "Purchase Order" at bounding box center [213, 226] width 165 height 19
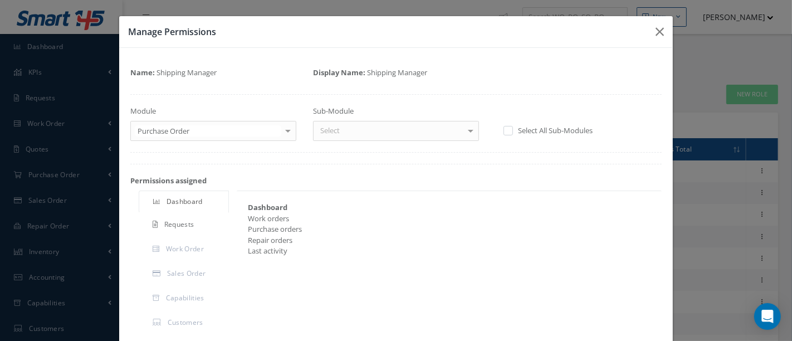
checkbox input "false"
click at [464, 133] on div at bounding box center [471, 130] width 16 height 18
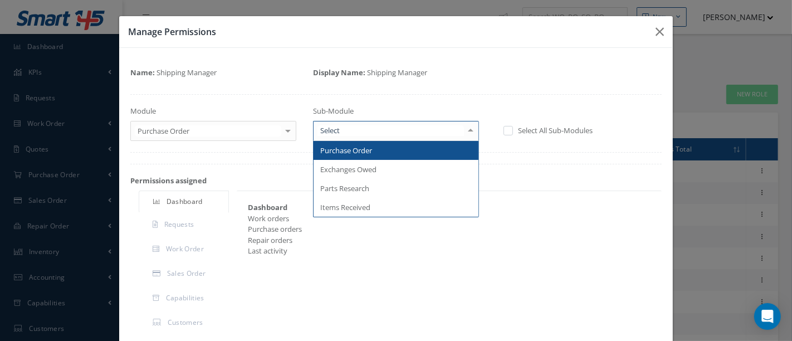
click at [420, 150] on span "Purchase Order" at bounding box center [396, 150] width 165 height 19
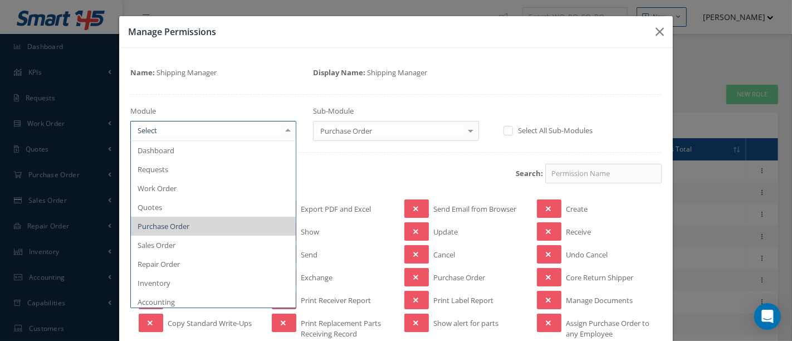
click at [286, 129] on div at bounding box center [288, 130] width 16 height 18
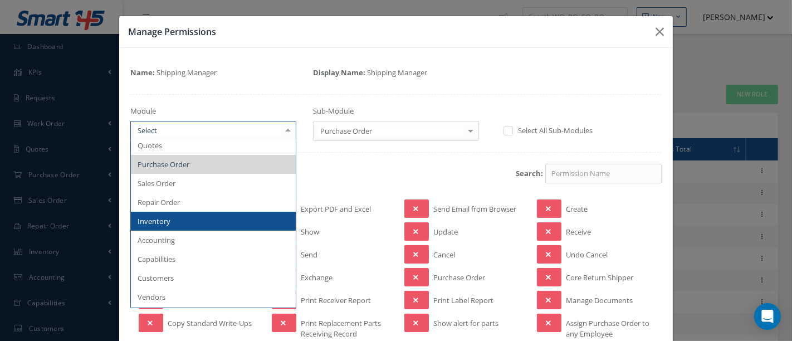
scroll to position [124, 0]
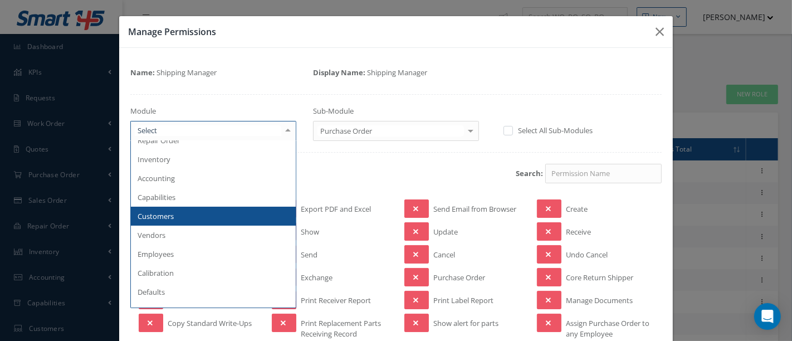
click at [198, 217] on span "Customers" at bounding box center [213, 216] width 165 height 19
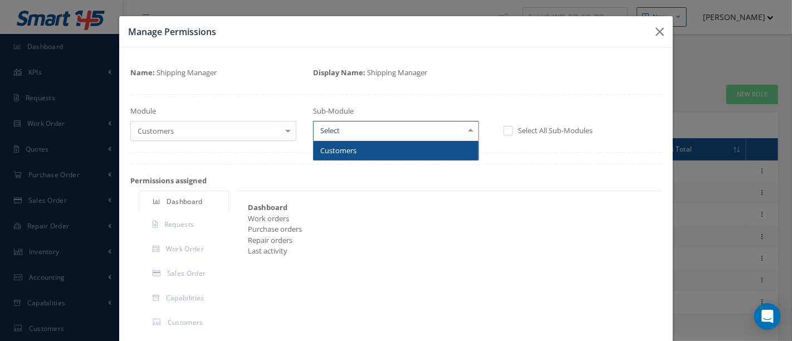
click at [465, 131] on div at bounding box center [471, 130] width 16 height 18
click at [431, 151] on span "Customers" at bounding box center [396, 150] width 165 height 19
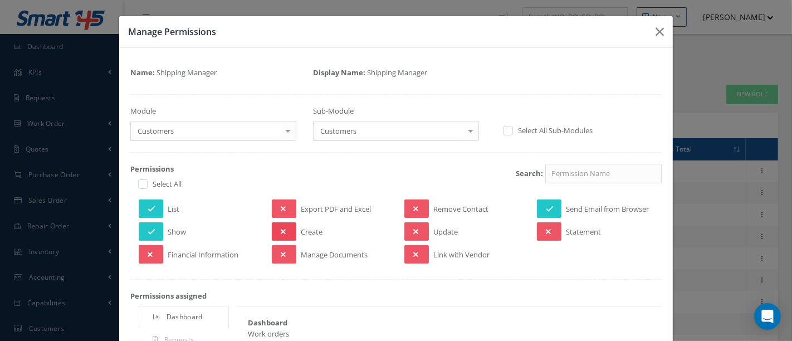
click at [281, 228] on icon at bounding box center [283, 232] width 5 height 8
click at [415, 230] on button at bounding box center [417, 231] width 25 height 18
click at [277, 252] on button at bounding box center [284, 254] width 25 height 18
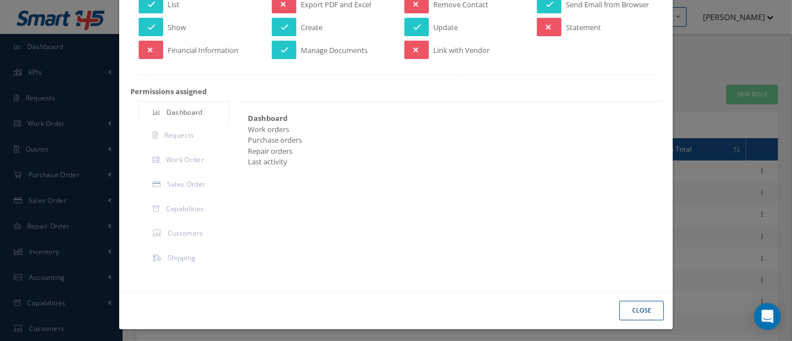
click at [620, 306] on button "Close" at bounding box center [642, 311] width 45 height 20
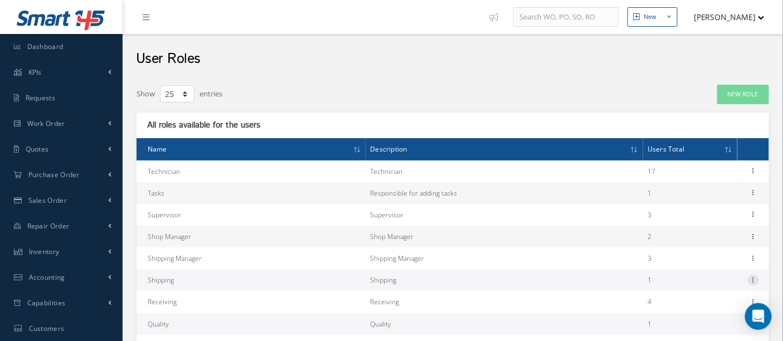
click at [752, 279] on icon at bounding box center [753, 279] width 11 height 9
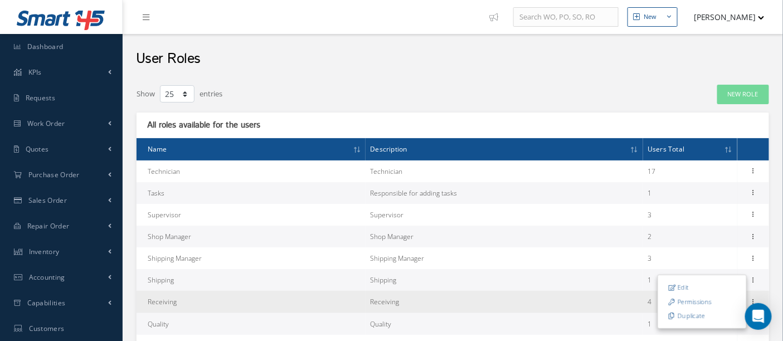
click at [643, 304] on td "4" at bounding box center [690, 302] width 94 height 22
click at [751, 297] on icon at bounding box center [753, 300] width 11 height 9
click at [684, 323] on link "Permissions" at bounding box center [702, 323] width 88 height 14
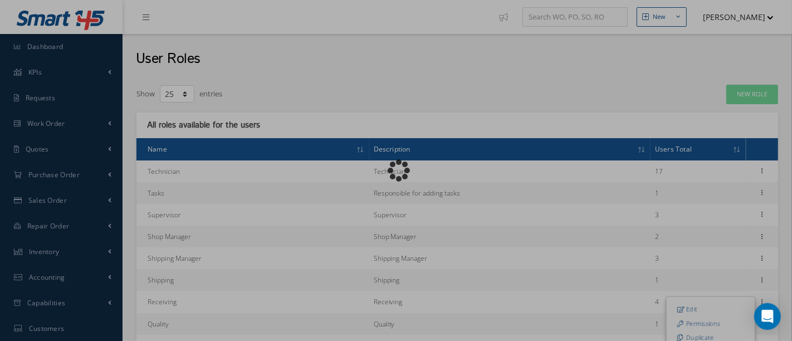
scroll to position [9, 0]
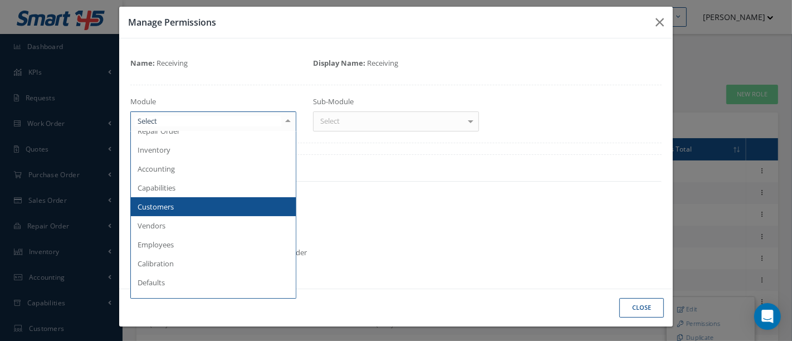
click at [286, 123] on div at bounding box center [288, 121] width 16 height 18
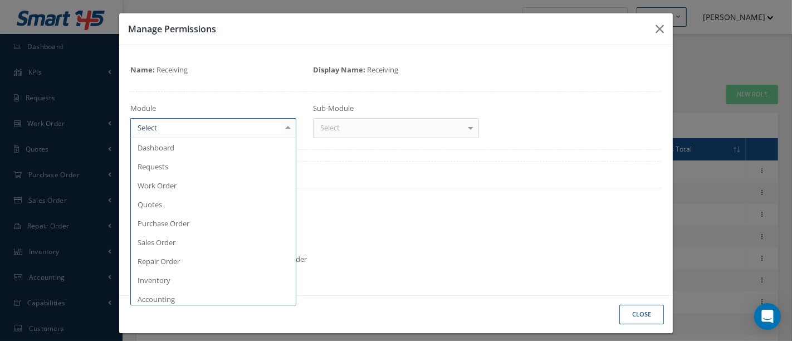
scroll to position [0, 0]
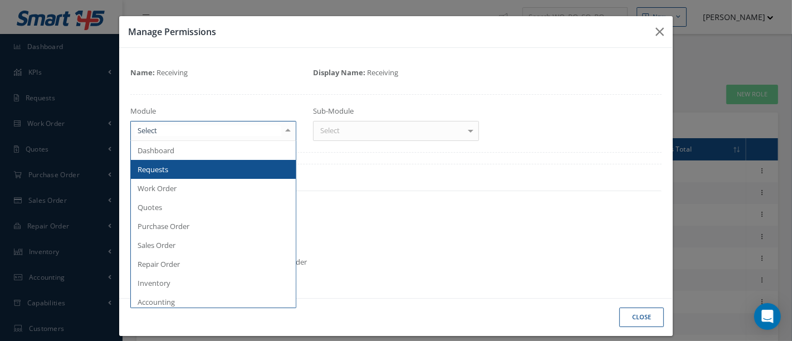
click at [204, 170] on span "Requests" at bounding box center [213, 169] width 165 height 19
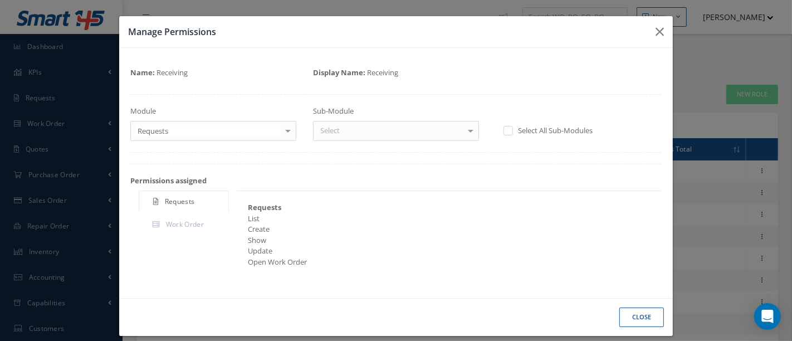
click at [466, 130] on div at bounding box center [471, 130] width 16 height 18
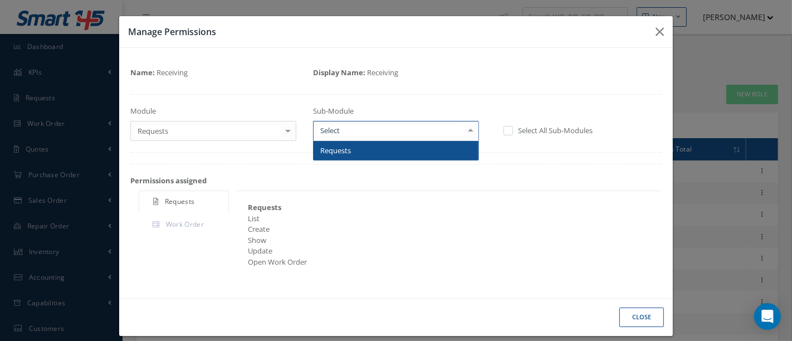
click at [426, 149] on span "Requests" at bounding box center [396, 150] width 165 height 19
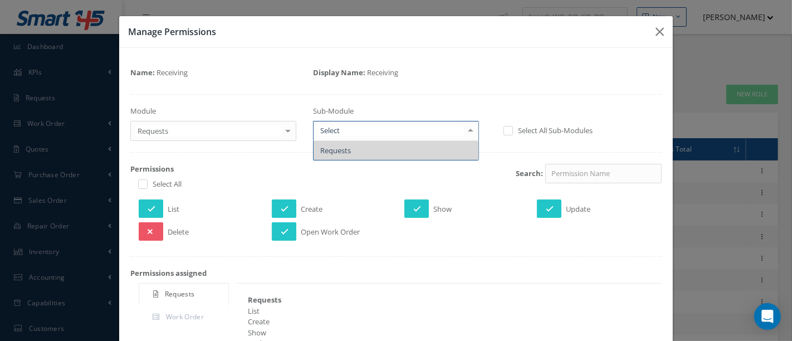
click at [465, 133] on div at bounding box center [471, 130] width 16 height 18
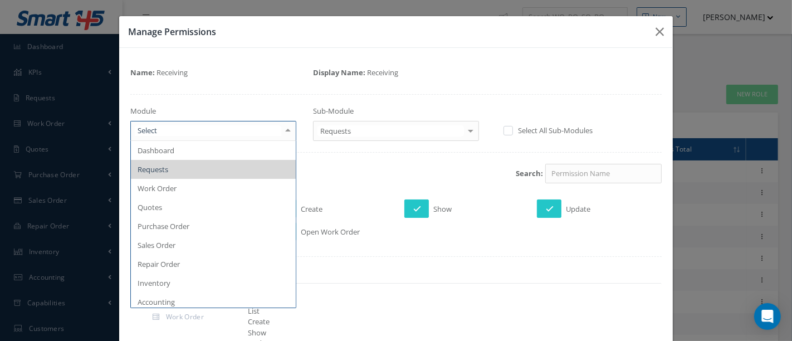
click at [282, 131] on div at bounding box center [288, 130] width 16 height 18
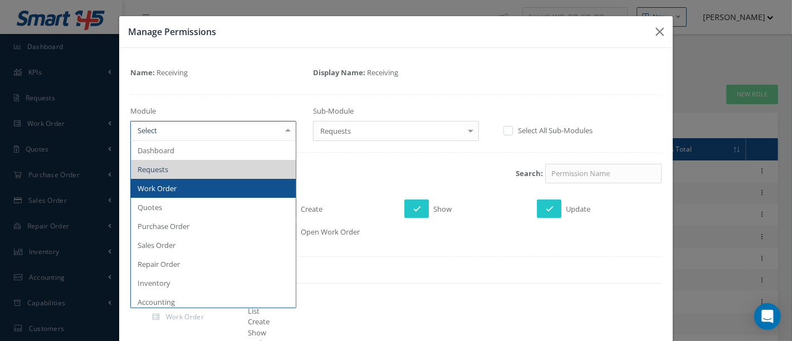
click at [199, 187] on span "Work Order" at bounding box center [213, 188] width 165 height 19
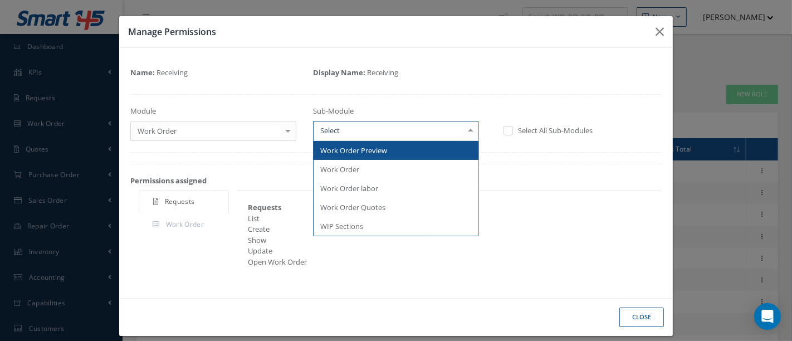
click at [463, 131] on div at bounding box center [471, 130] width 16 height 18
click at [284, 133] on div at bounding box center [288, 130] width 16 height 18
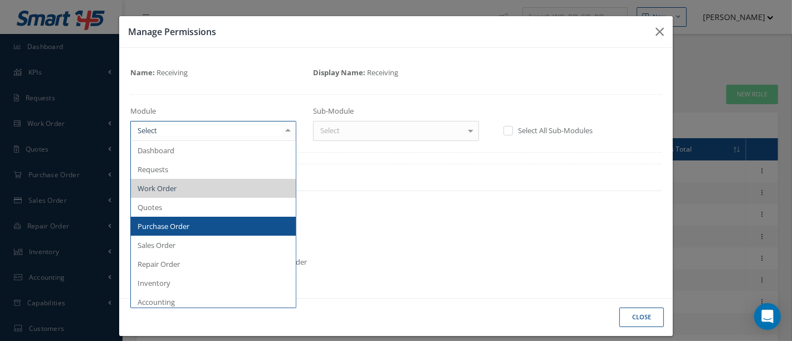
click at [203, 223] on span "Purchase Order" at bounding box center [213, 226] width 165 height 19
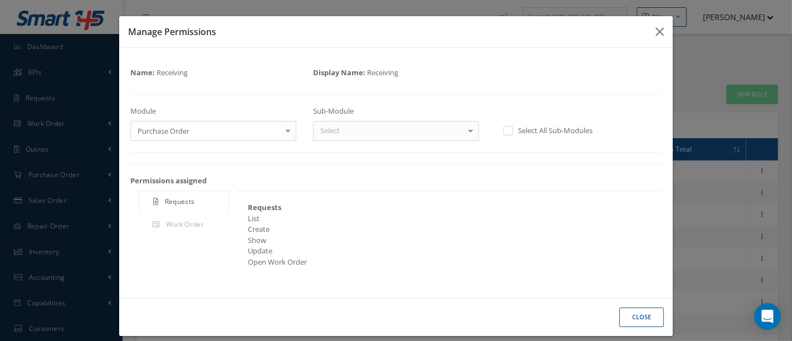
click at [463, 130] on div at bounding box center [471, 130] width 16 height 18
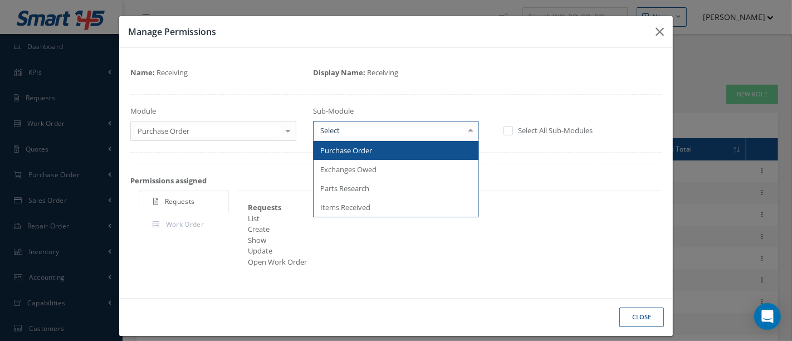
click at [423, 150] on span "Purchase Order" at bounding box center [396, 150] width 165 height 19
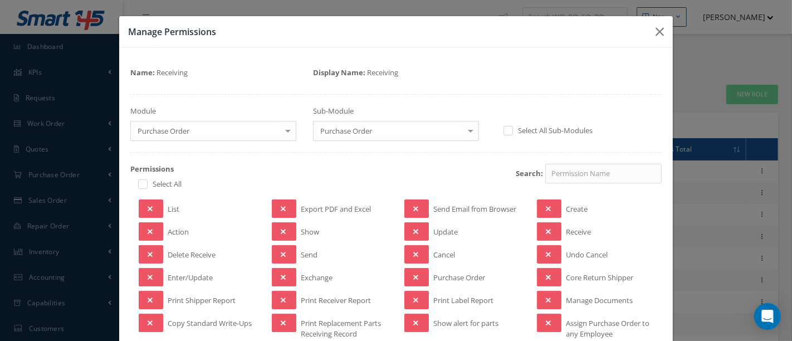
click at [281, 130] on div at bounding box center [288, 130] width 16 height 18
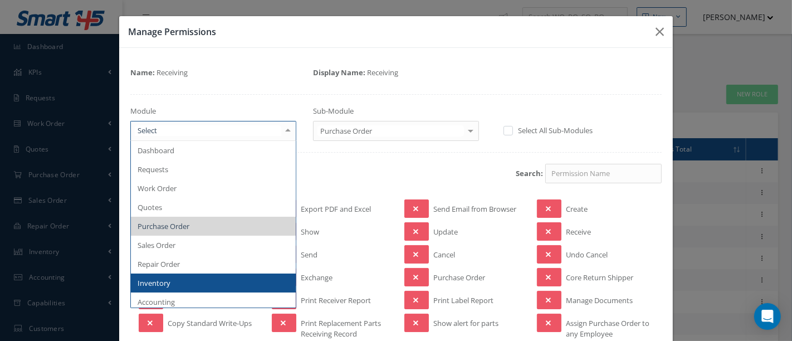
scroll to position [62, 0]
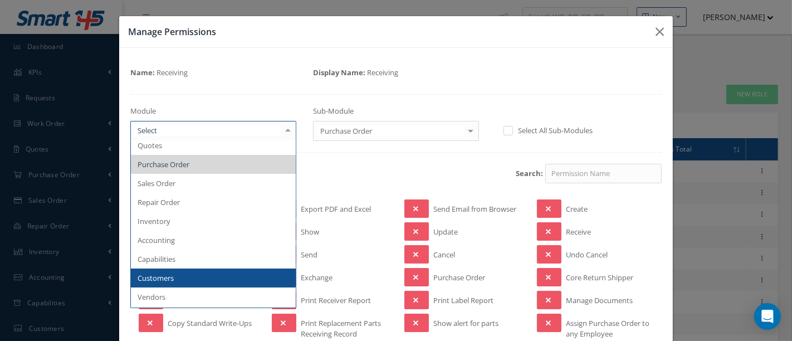
click at [175, 279] on span "Customers" at bounding box center [213, 278] width 165 height 19
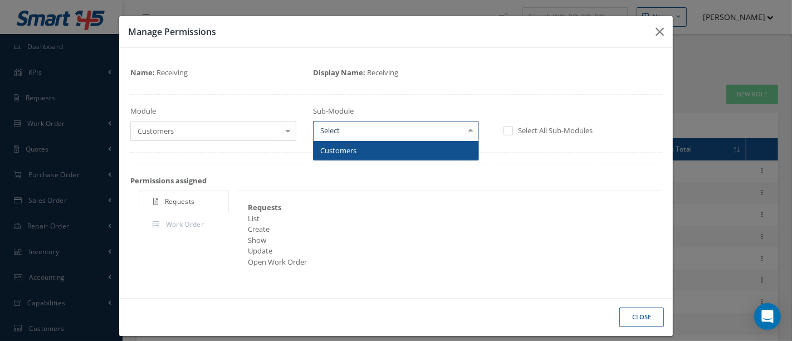
click at [463, 128] on div at bounding box center [471, 130] width 16 height 18
click at [440, 147] on span "Customers" at bounding box center [396, 150] width 165 height 19
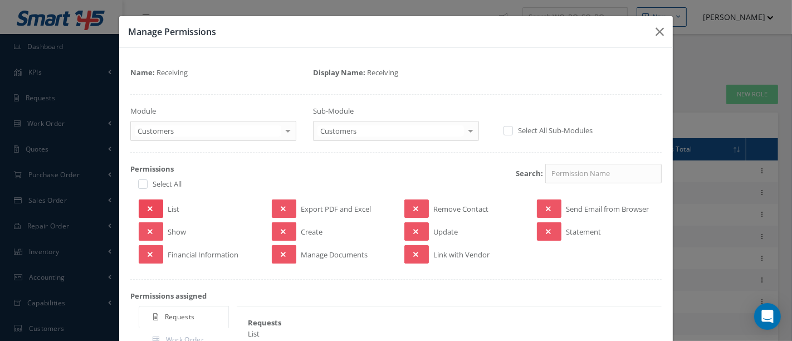
click at [158, 209] on button at bounding box center [151, 208] width 25 height 18
click at [156, 228] on button at bounding box center [151, 231] width 25 height 18
click at [288, 206] on button at bounding box center [284, 208] width 25 height 18
click at [286, 229] on button at bounding box center [284, 231] width 25 height 18
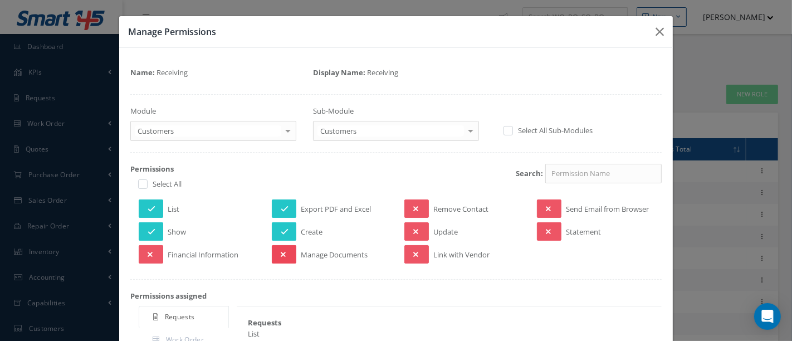
click at [284, 251] on button at bounding box center [284, 254] width 25 height 18
click at [418, 223] on button at bounding box center [417, 231] width 25 height 18
click at [548, 206] on button at bounding box center [549, 208] width 25 height 18
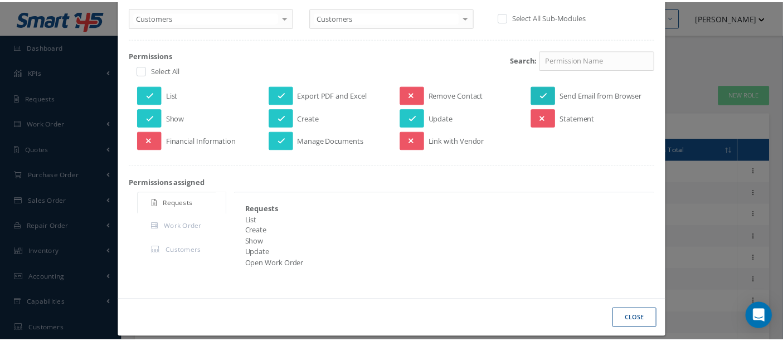
scroll to position [123, 0]
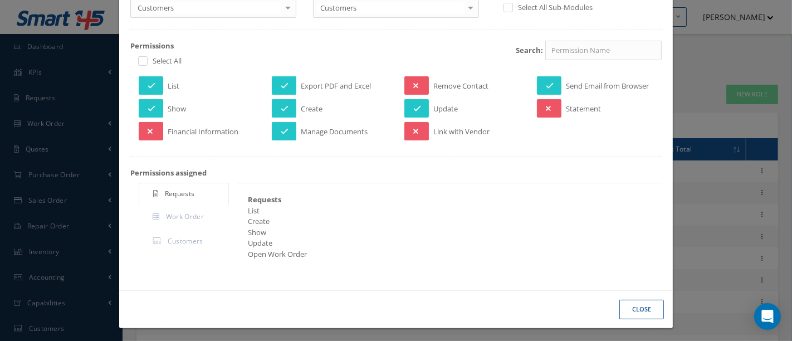
click at [641, 306] on button "Close" at bounding box center [642, 310] width 45 height 20
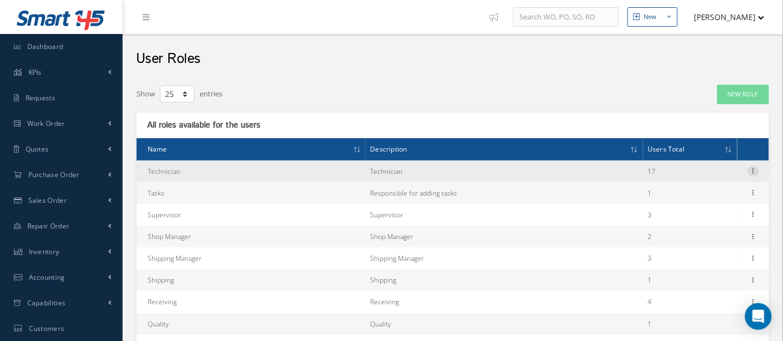
click at [751, 168] on icon at bounding box center [753, 169] width 11 height 9
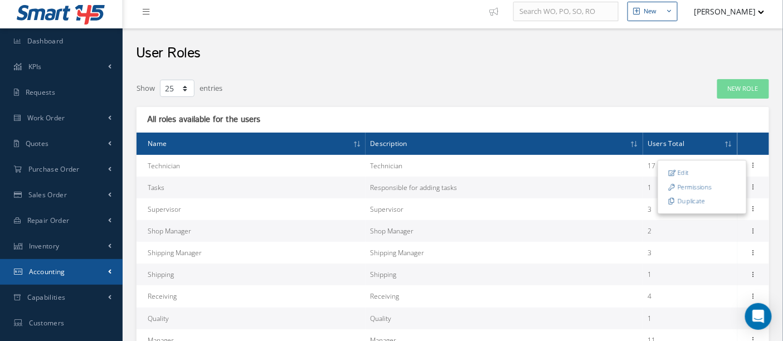
scroll to position [0, 0]
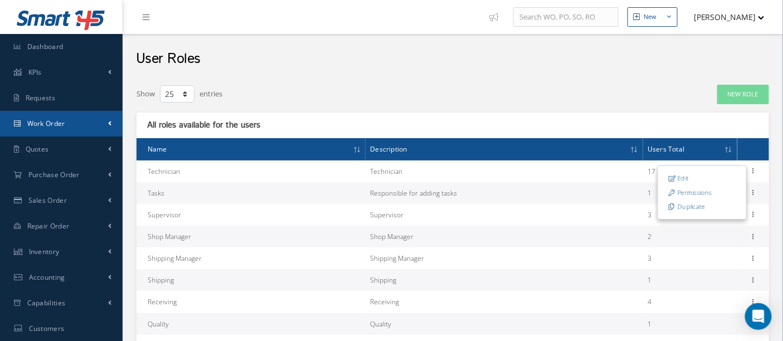
click at [72, 126] on link "Work Order" at bounding box center [61, 124] width 123 height 26
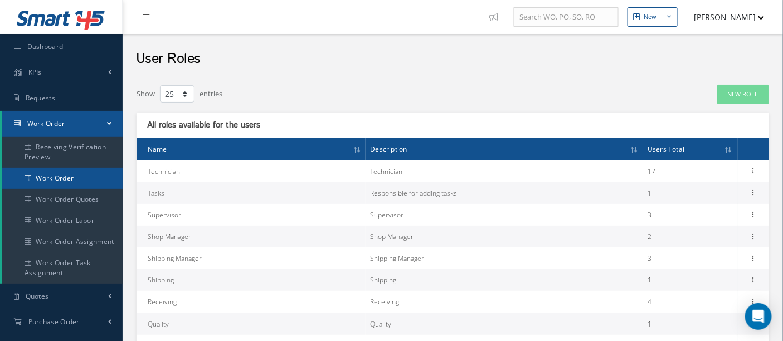
click at [62, 176] on link "Work Order" at bounding box center [62, 178] width 120 height 21
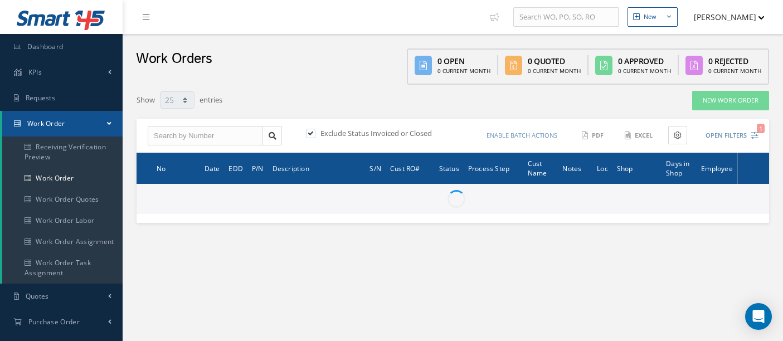
select select "25"
type input "All Work Request"
type input "All Work Performed"
type input "All Status"
type input "WO Part Status"
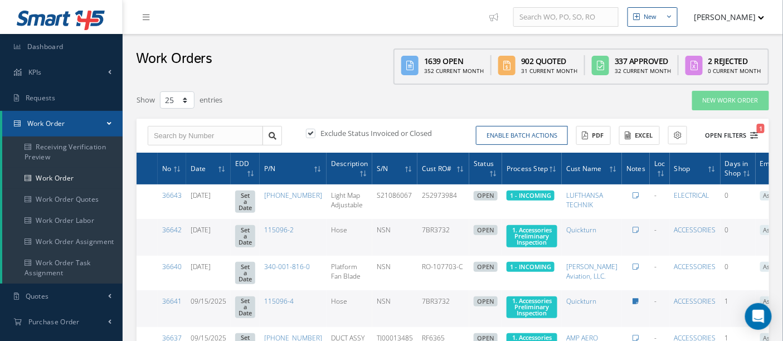
click at [753, 132] on icon "1" at bounding box center [755, 135] width 8 height 8
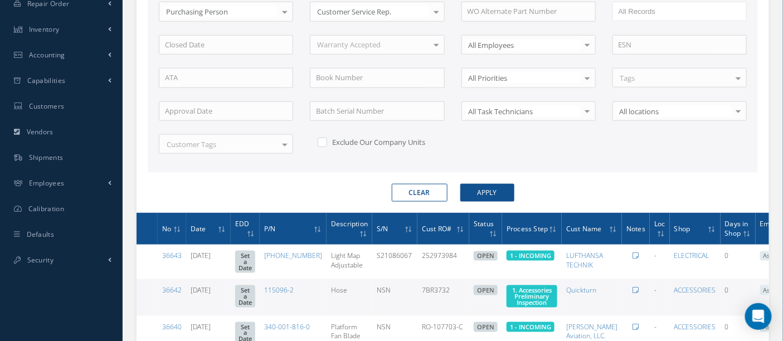
scroll to position [371, 0]
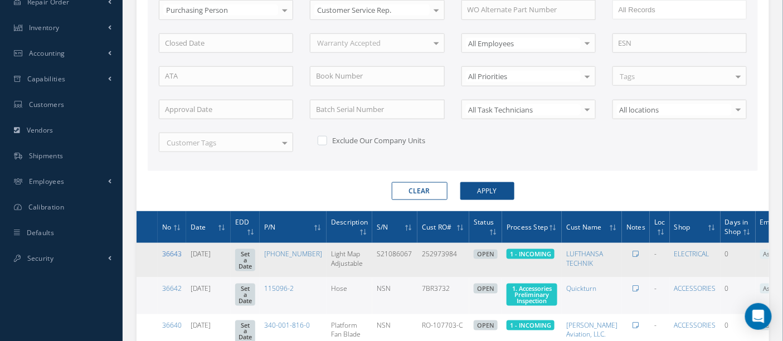
click at [178, 249] on link "36643" at bounding box center [172, 253] width 20 height 9
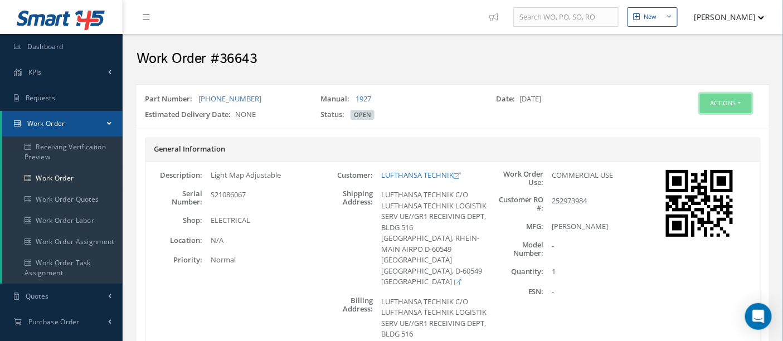
click at [716, 100] on button "Actions" at bounding box center [726, 104] width 52 height 20
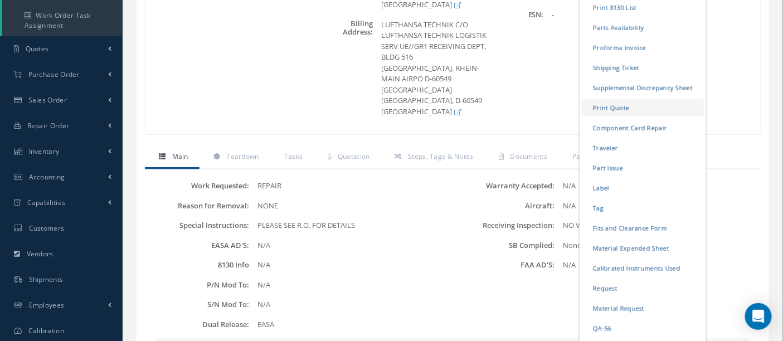
scroll to position [309, 0]
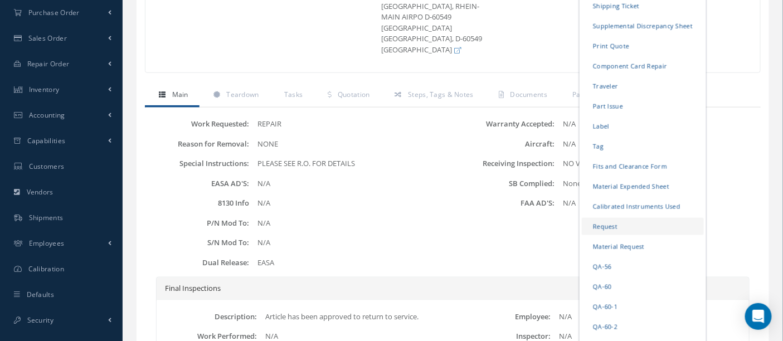
drag, startPoint x: 613, startPoint y: 222, endPoint x: 623, endPoint y: 218, distance: 10.0
click at [623, 218] on link "Request" at bounding box center [643, 226] width 122 height 17
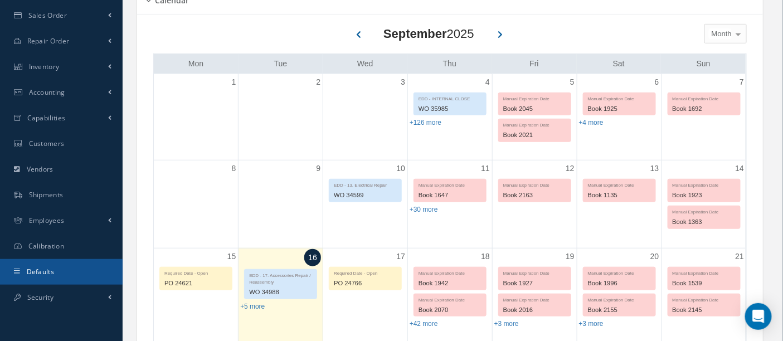
scroll to position [247, 0]
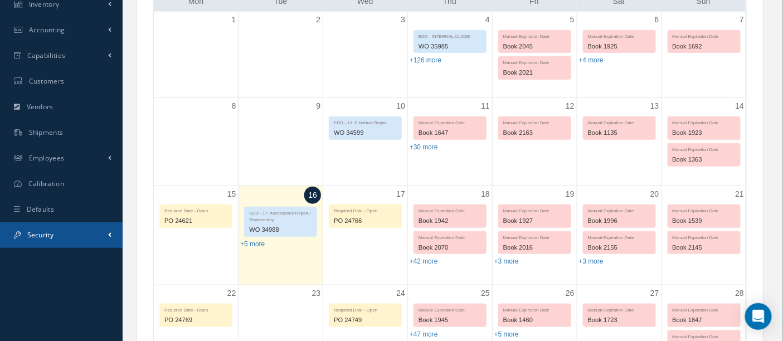
click at [57, 233] on link "Security" at bounding box center [61, 235] width 123 height 26
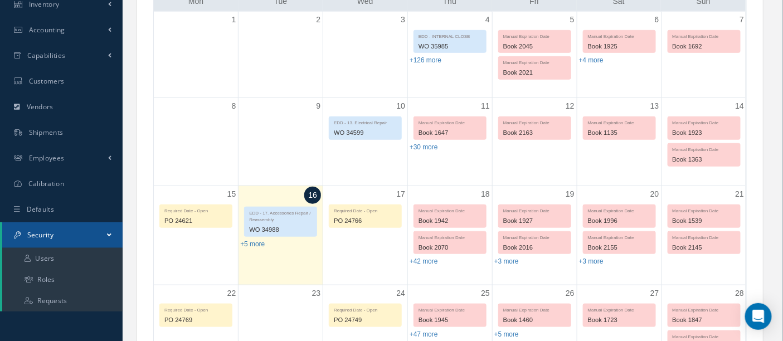
scroll to position [309, 0]
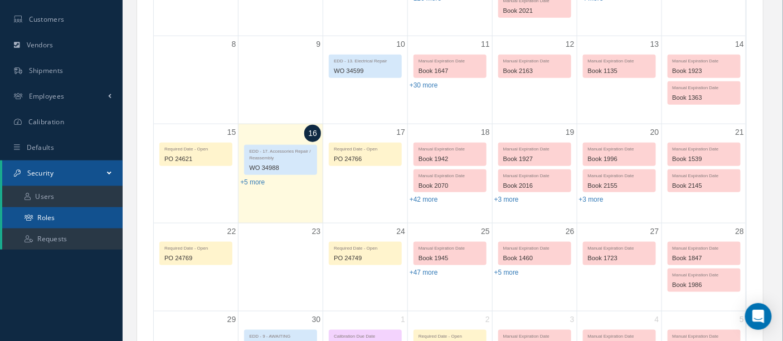
click at [50, 222] on link "Roles" at bounding box center [62, 217] width 120 height 21
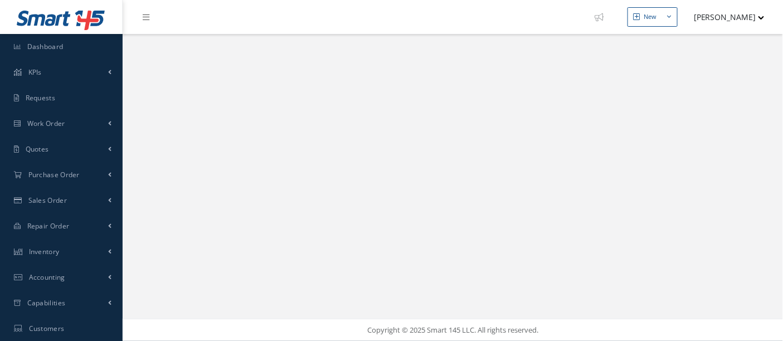
select select "25"
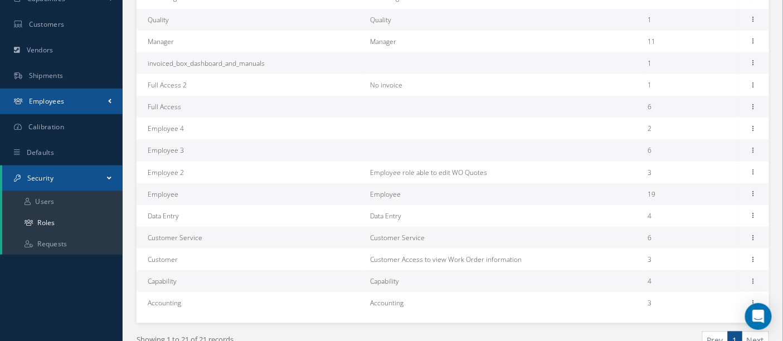
scroll to position [309, 0]
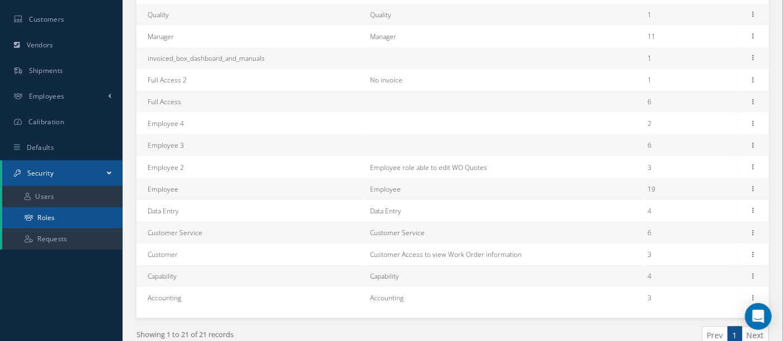
click at [53, 214] on link "Roles" at bounding box center [62, 217] width 120 height 21
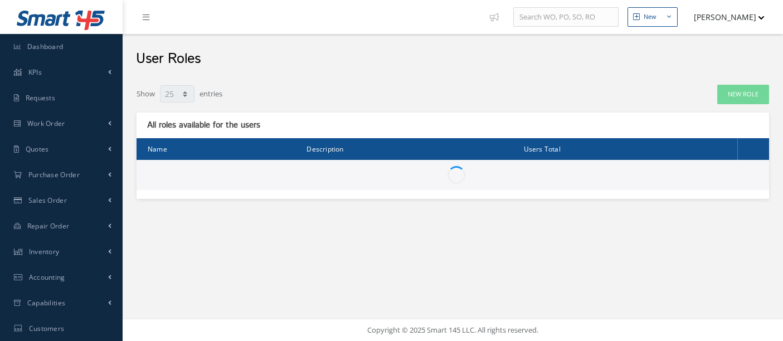
select select "25"
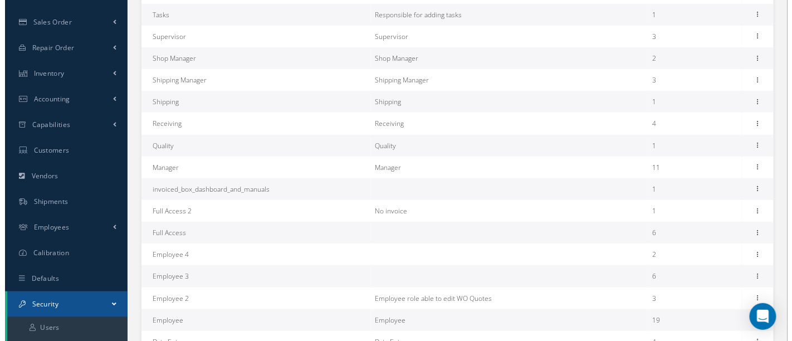
scroll to position [176, 0]
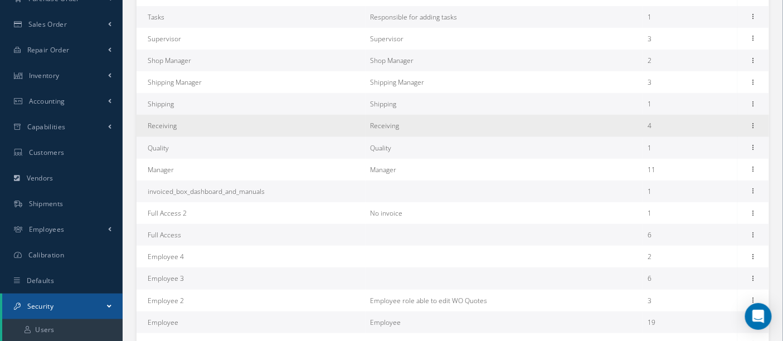
click at [168, 127] on td "Receiving" at bounding box center [251, 126] width 229 height 22
click at [752, 126] on icon at bounding box center [753, 124] width 11 height 9
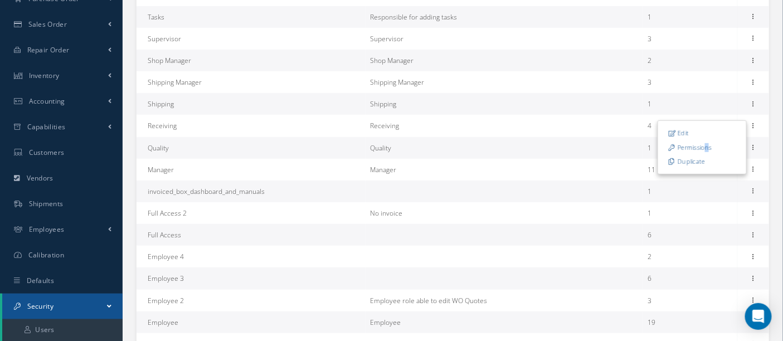
click at [704, 143] on link "Permissions" at bounding box center [702, 147] width 88 height 14
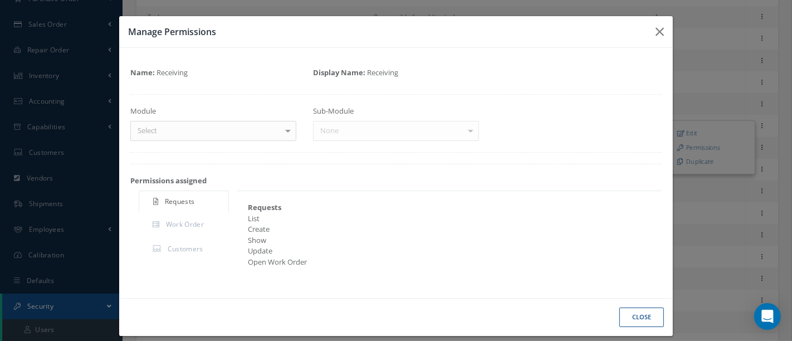
click at [290, 130] on div at bounding box center [288, 130] width 16 height 18
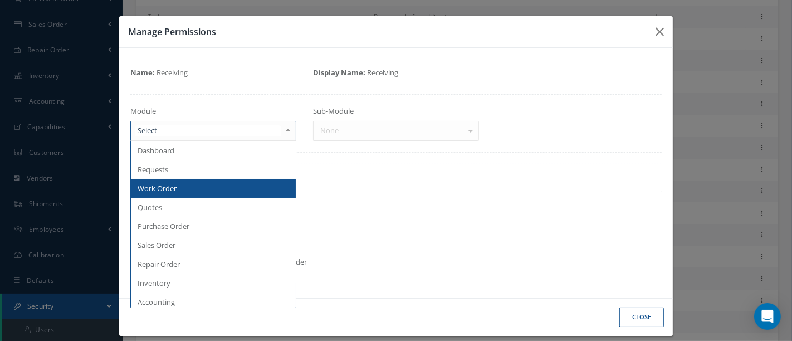
click at [178, 189] on span "Work Order" at bounding box center [213, 188] width 165 height 19
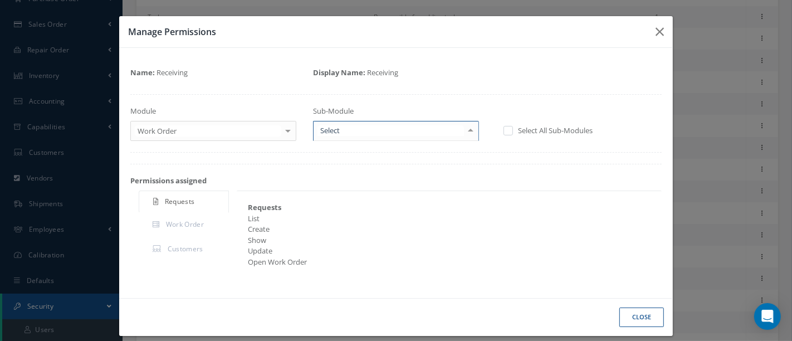
click at [467, 131] on div at bounding box center [471, 130] width 16 height 18
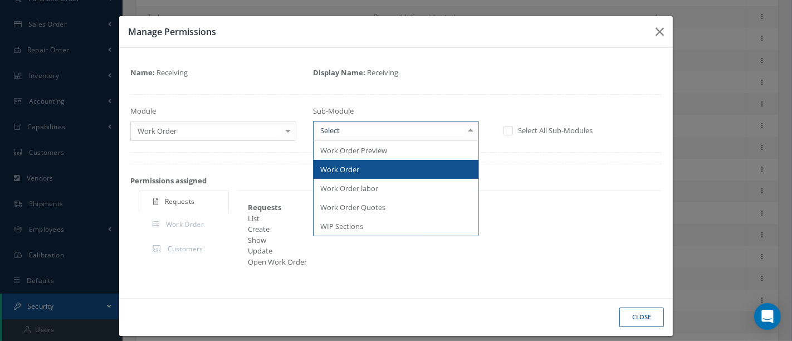
click at [397, 164] on span "Work Order" at bounding box center [396, 169] width 165 height 19
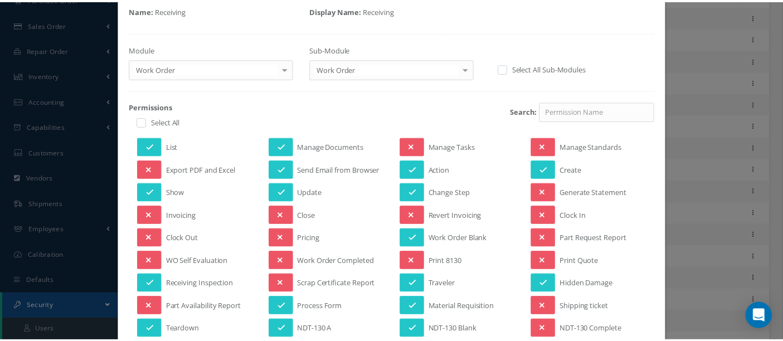
scroll to position [0, 0]
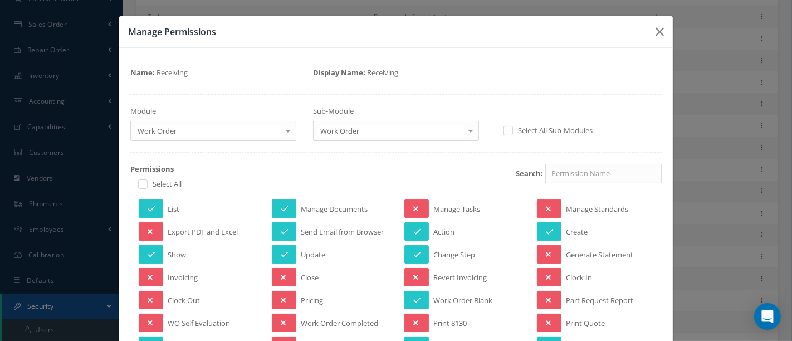
click at [689, 70] on div "Manage Permissions Name: Receiving Display Name: Receiving Module Work Order Da…" at bounding box center [396, 170] width 792 height 341
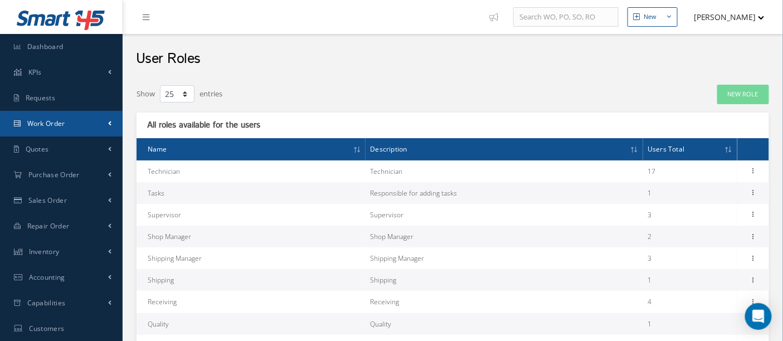
click at [52, 121] on span "Work Order" at bounding box center [46, 123] width 38 height 9
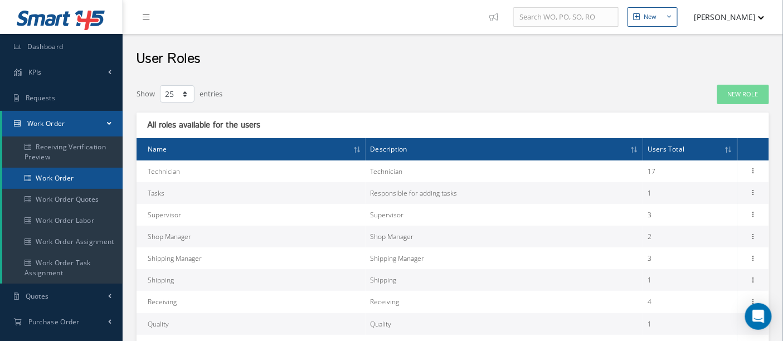
click at [73, 183] on link "Work Order" at bounding box center [62, 178] width 120 height 21
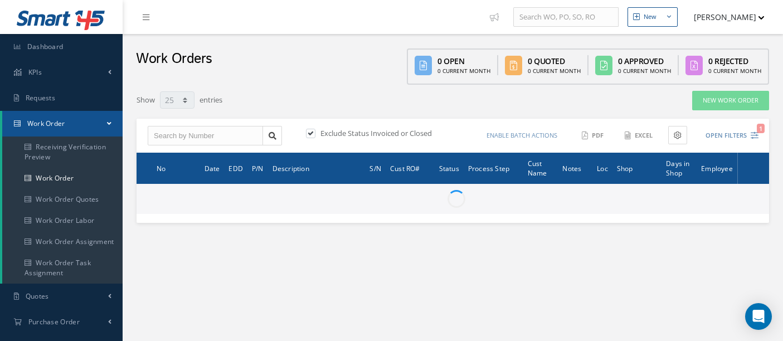
select select "25"
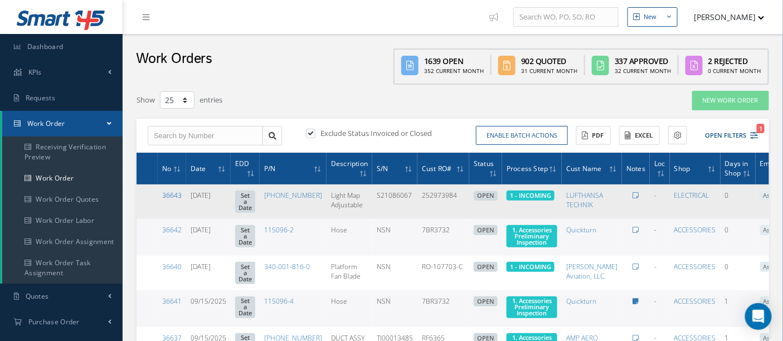
click at [168, 197] on link "36643" at bounding box center [172, 195] width 20 height 9
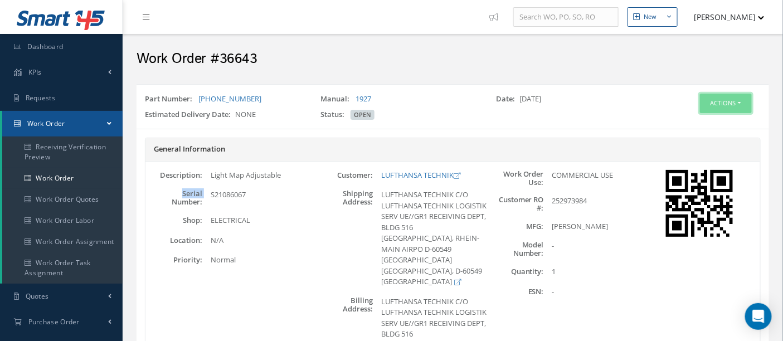
click at [710, 108] on button "Actions" at bounding box center [726, 104] width 52 height 20
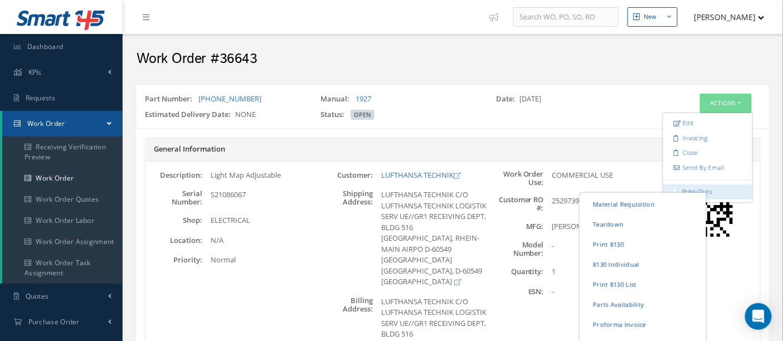
click at [682, 187] on link "Print-Outs" at bounding box center [697, 191] width 30 height 8
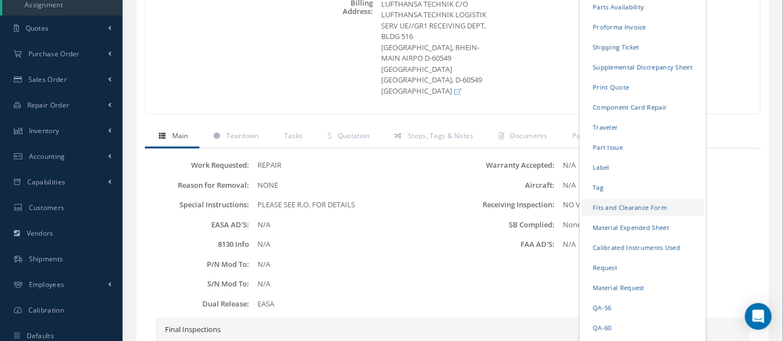
scroll to position [309, 0]
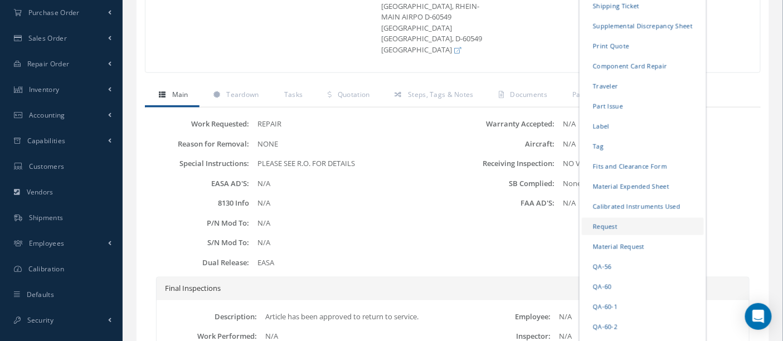
click at [611, 230] on link "Request" at bounding box center [643, 226] width 122 height 17
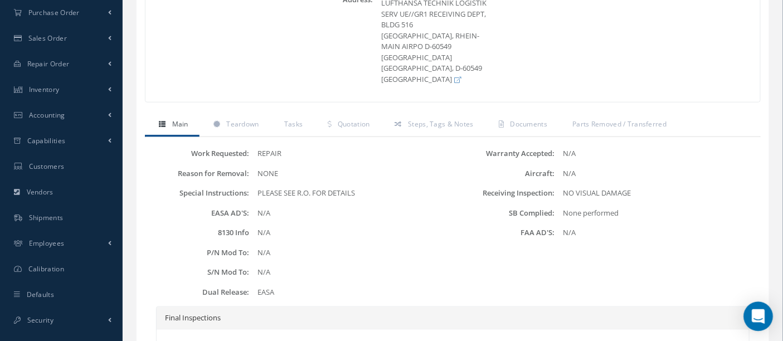
click at [759, 309] on div "Open Intercom Messenger" at bounding box center [759, 317] width 30 height 30
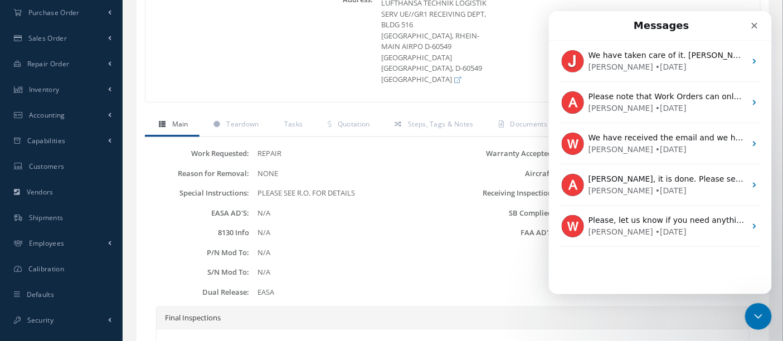
click at [645, 264] on div "We have taken care of it. [PERSON_NAME] has been granted the required permissio…" at bounding box center [659, 167] width 223 height 254
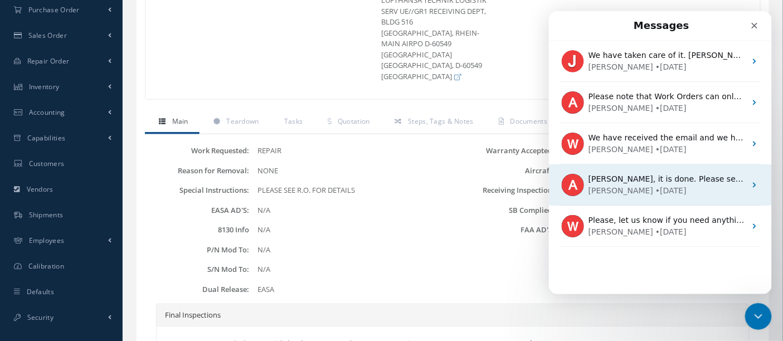
scroll to position [186, 0]
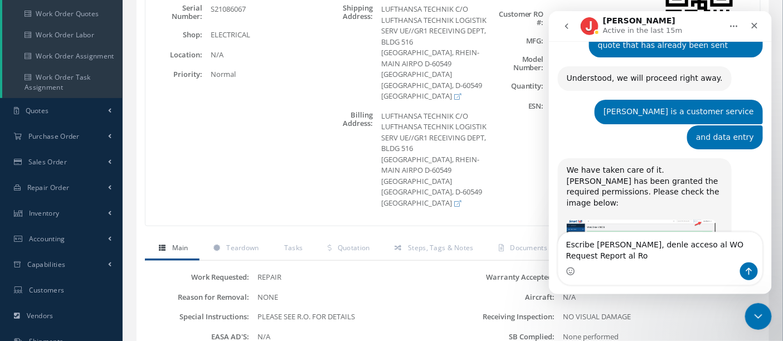
scroll to position [608, 0]
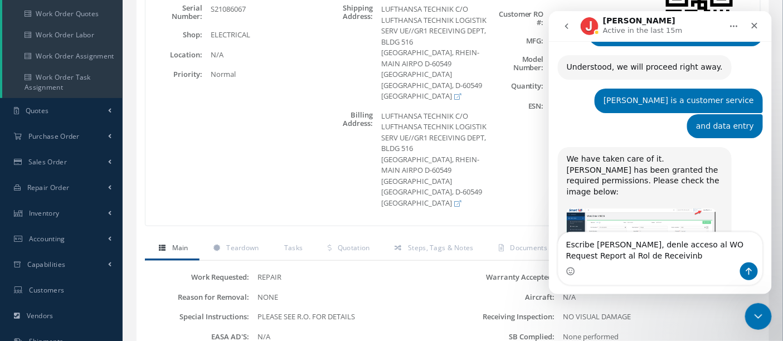
type textarea "Escribe [PERSON_NAME], denle acceso al WO Request Report al Rol de Receivinbg"
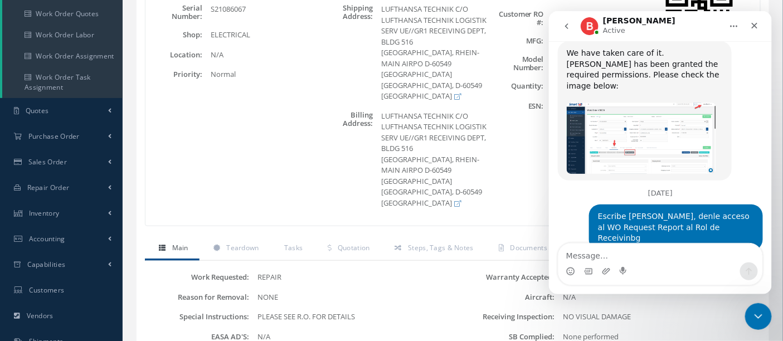
scroll to position [730, 0]
click at [756, 26] on icon "Close" at bounding box center [753, 25] width 9 height 9
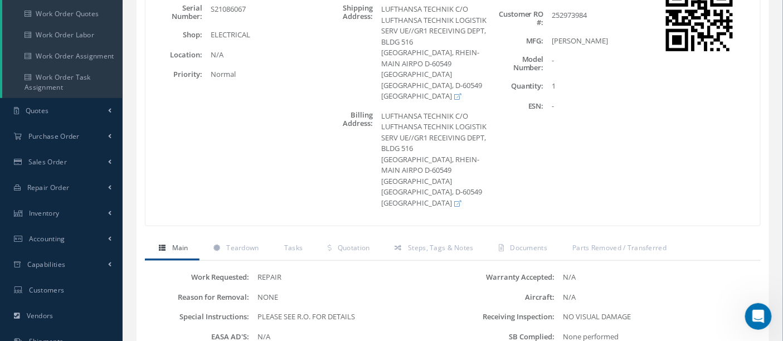
scroll to position [773, 0]
click at [167, 237] on link "Main" at bounding box center [172, 248] width 55 height 23
click at [174, 243] on span "Main" at bounding box center [180, 247] width 16 height 9
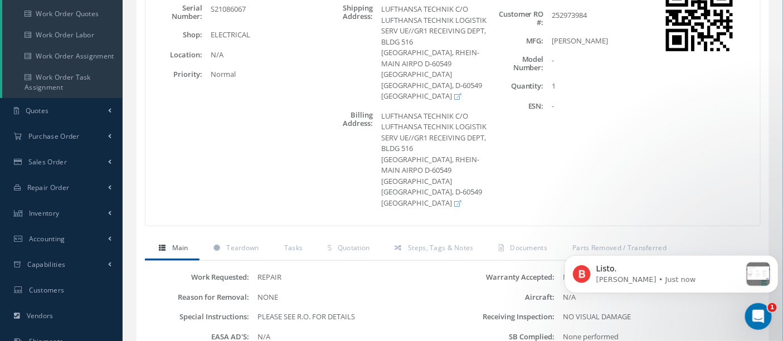
scroll to position [818, 0]
